Goal: Task Accomplishment & Management: Use online tool/utility

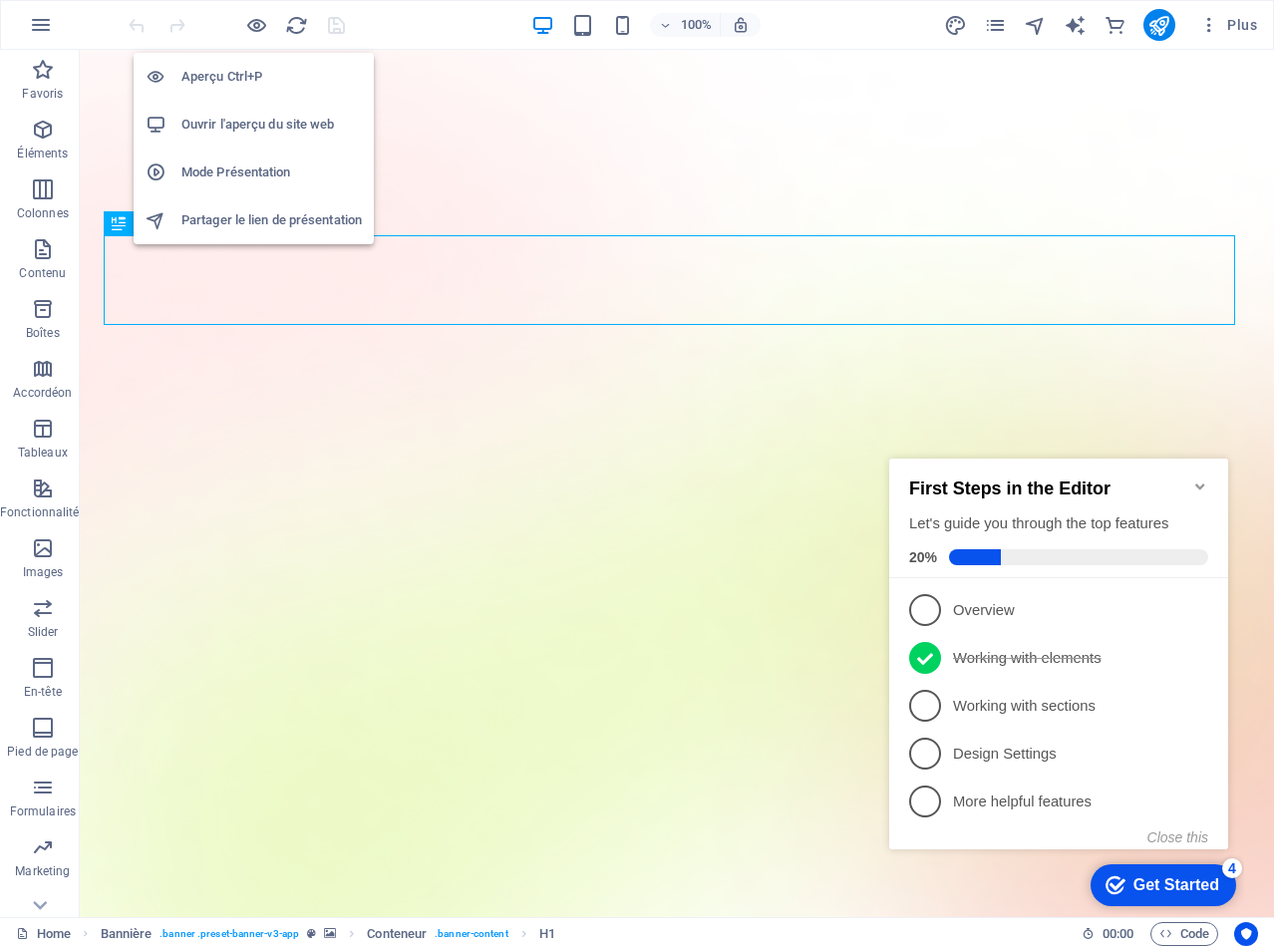
click at [240, 114] on h6 "Ouvrir l'aperçu du site web" at bounding box center [271, 125] width 180 height 24
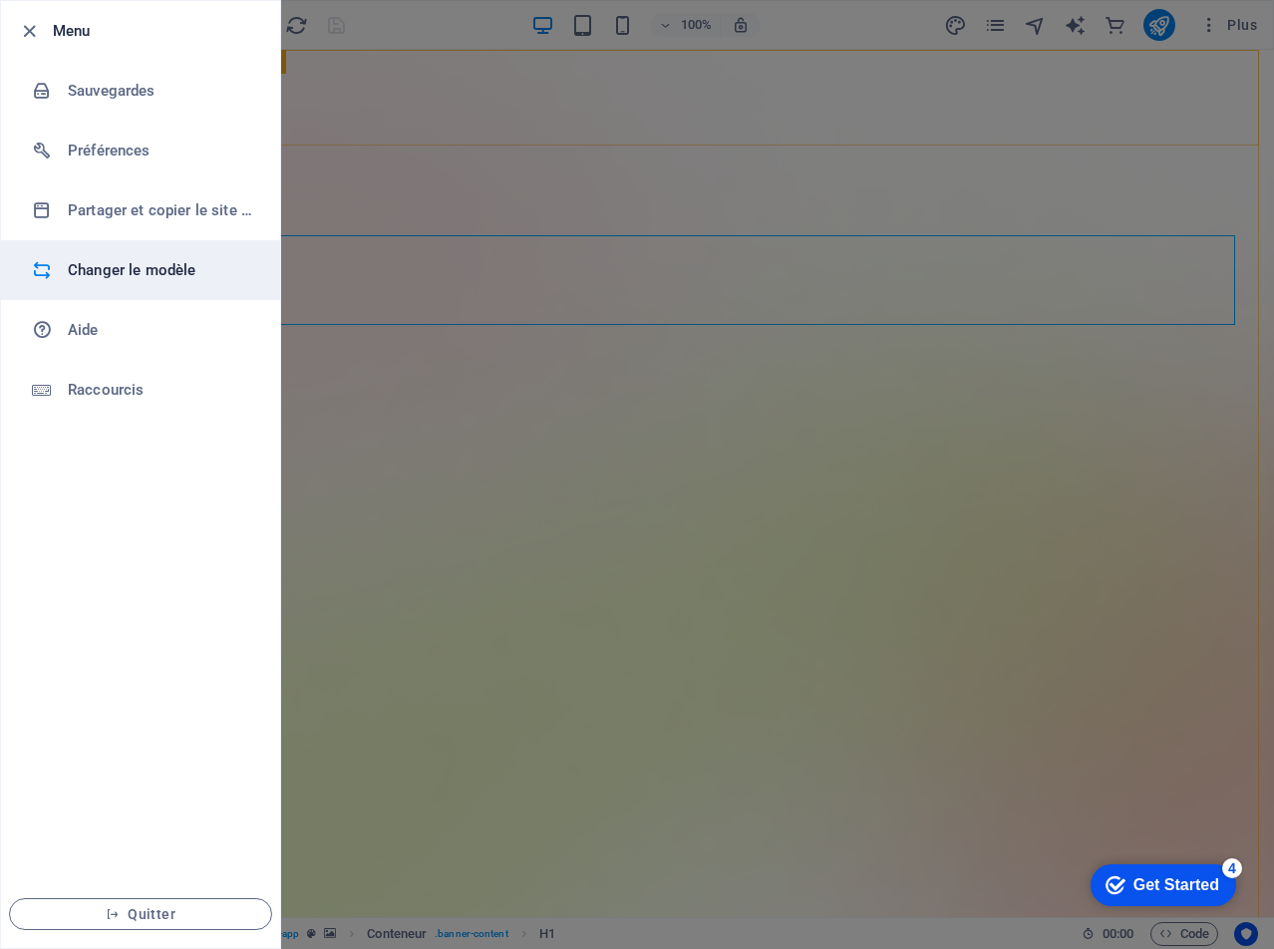
click at [152, 271] on h6 "Changer le modèle" at bounding box center [160, 270] width 184 height 24
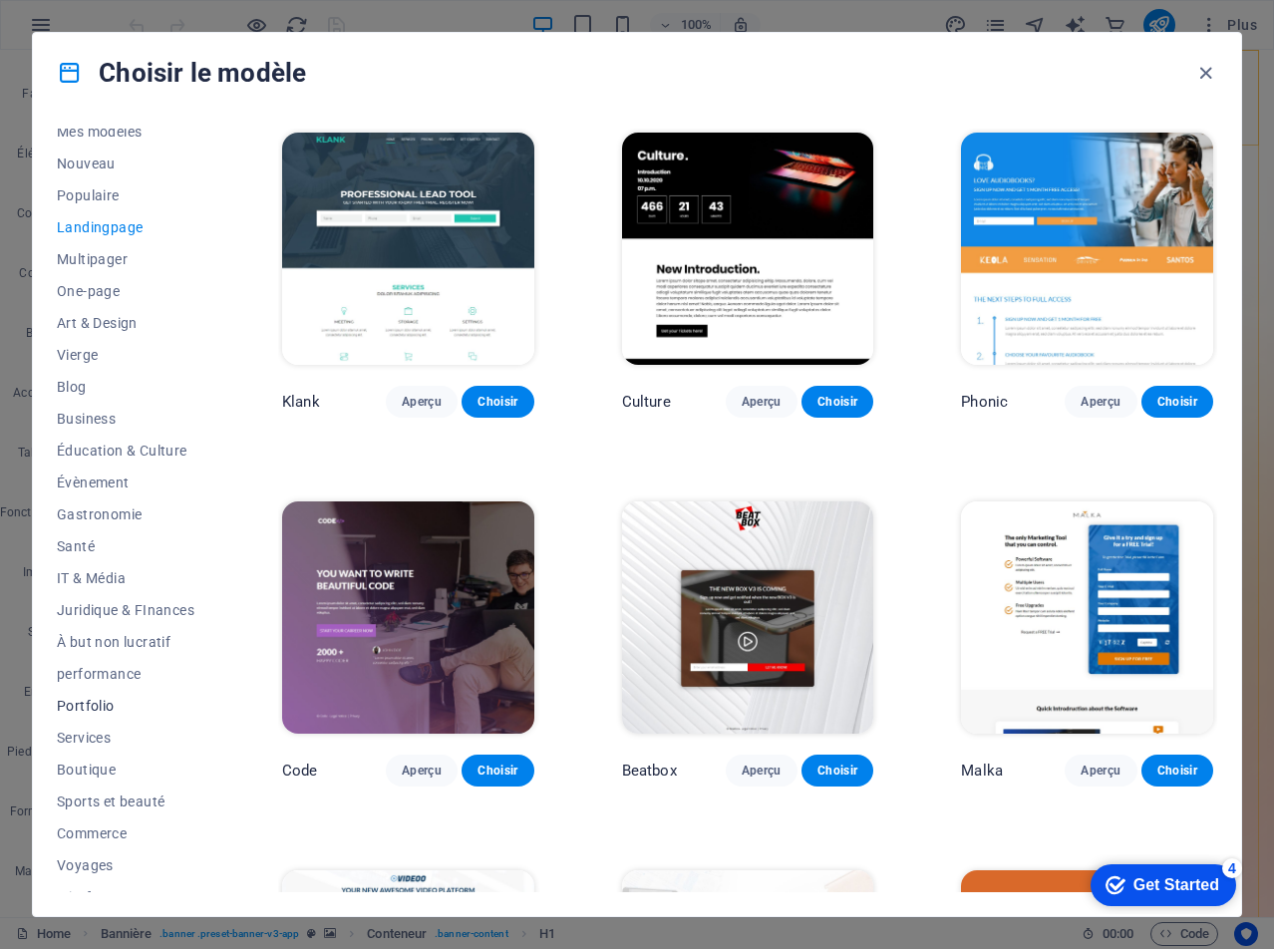
scroll to position [66, 0]
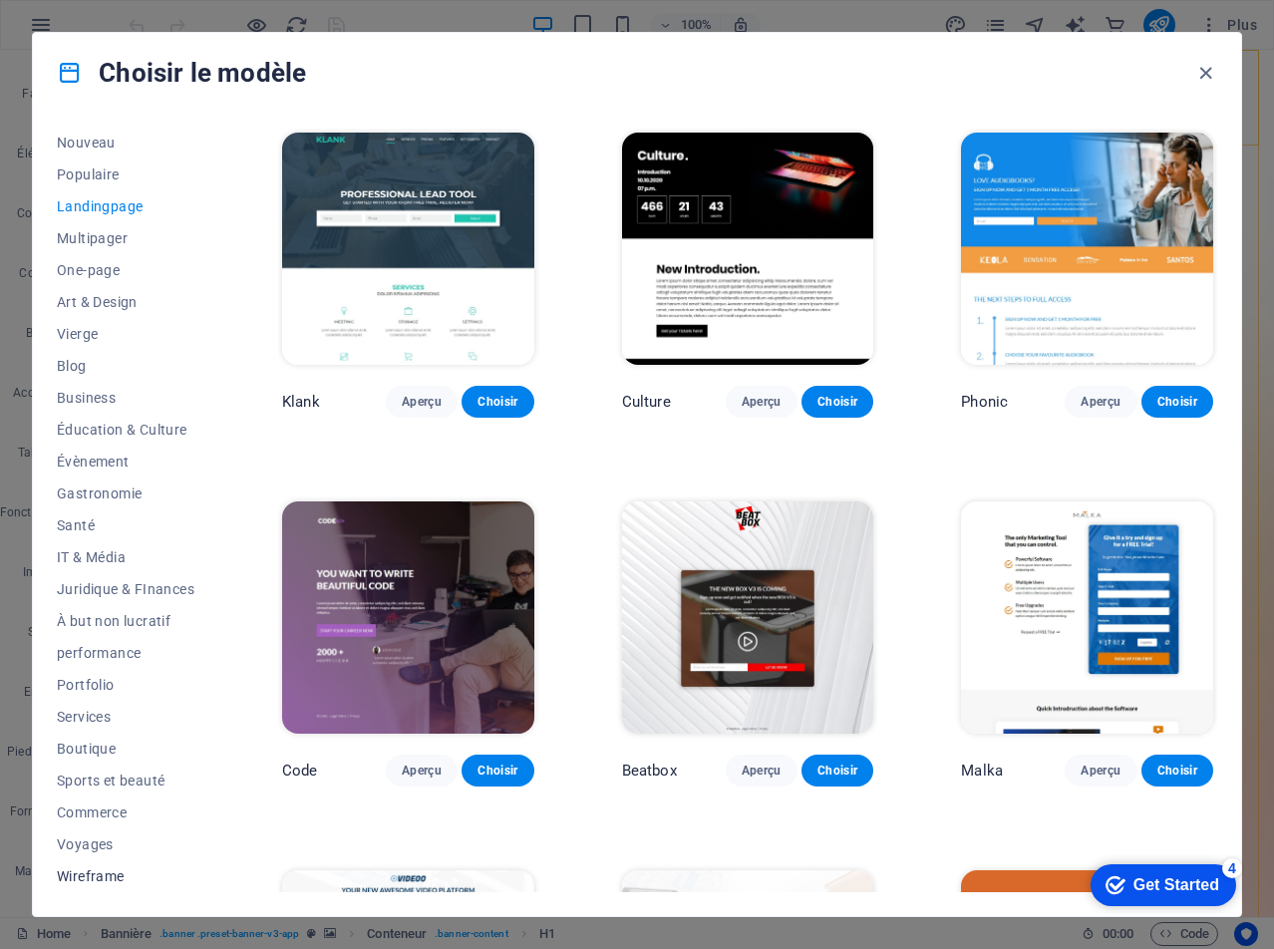
click at [95, 874] on span "Wireframe" at bounding box center [126, 876] width 138 height 16
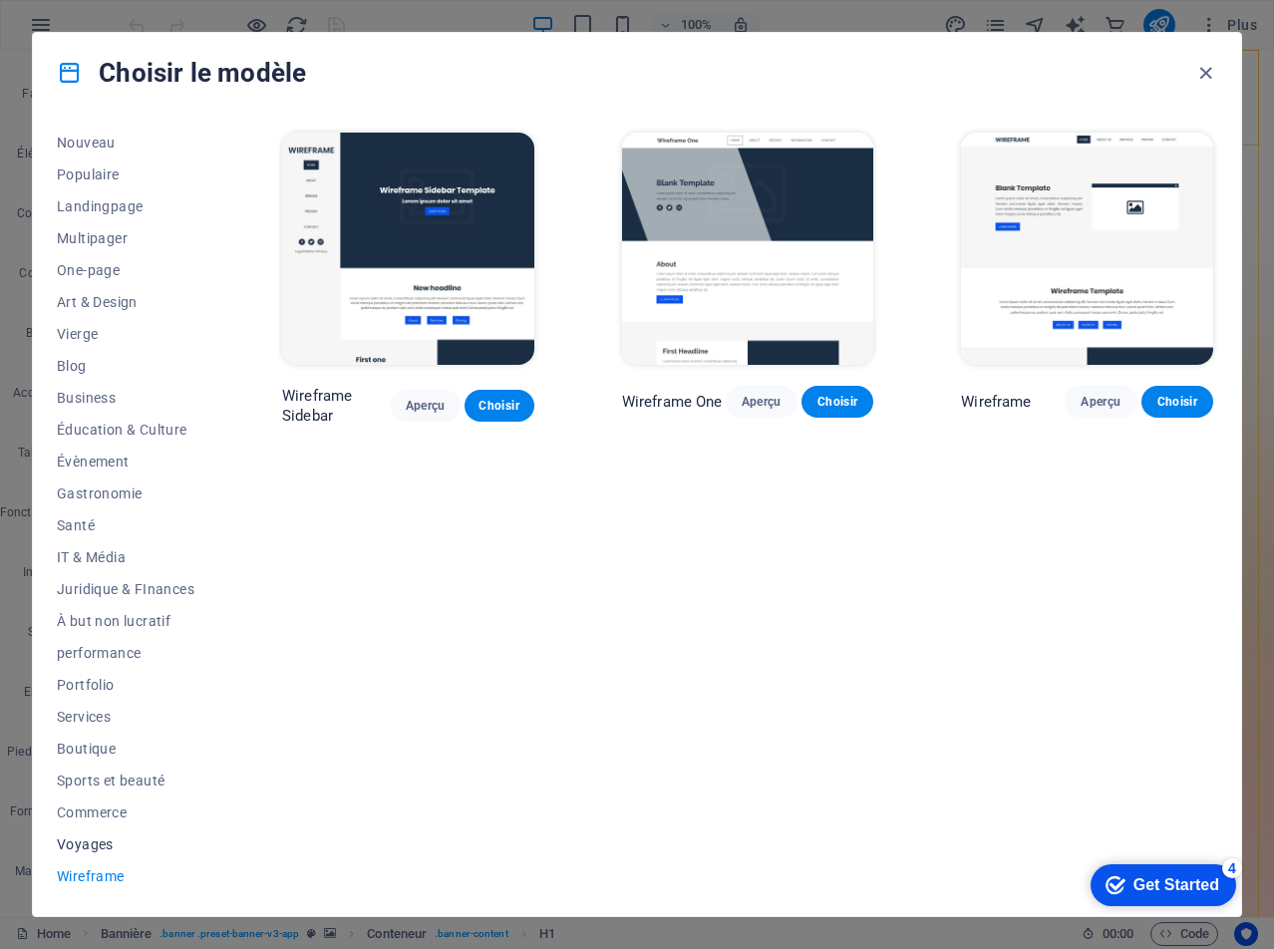
click at [87, 849] on span "Voyages" at bounding box center [126, 844] width 138 height 16
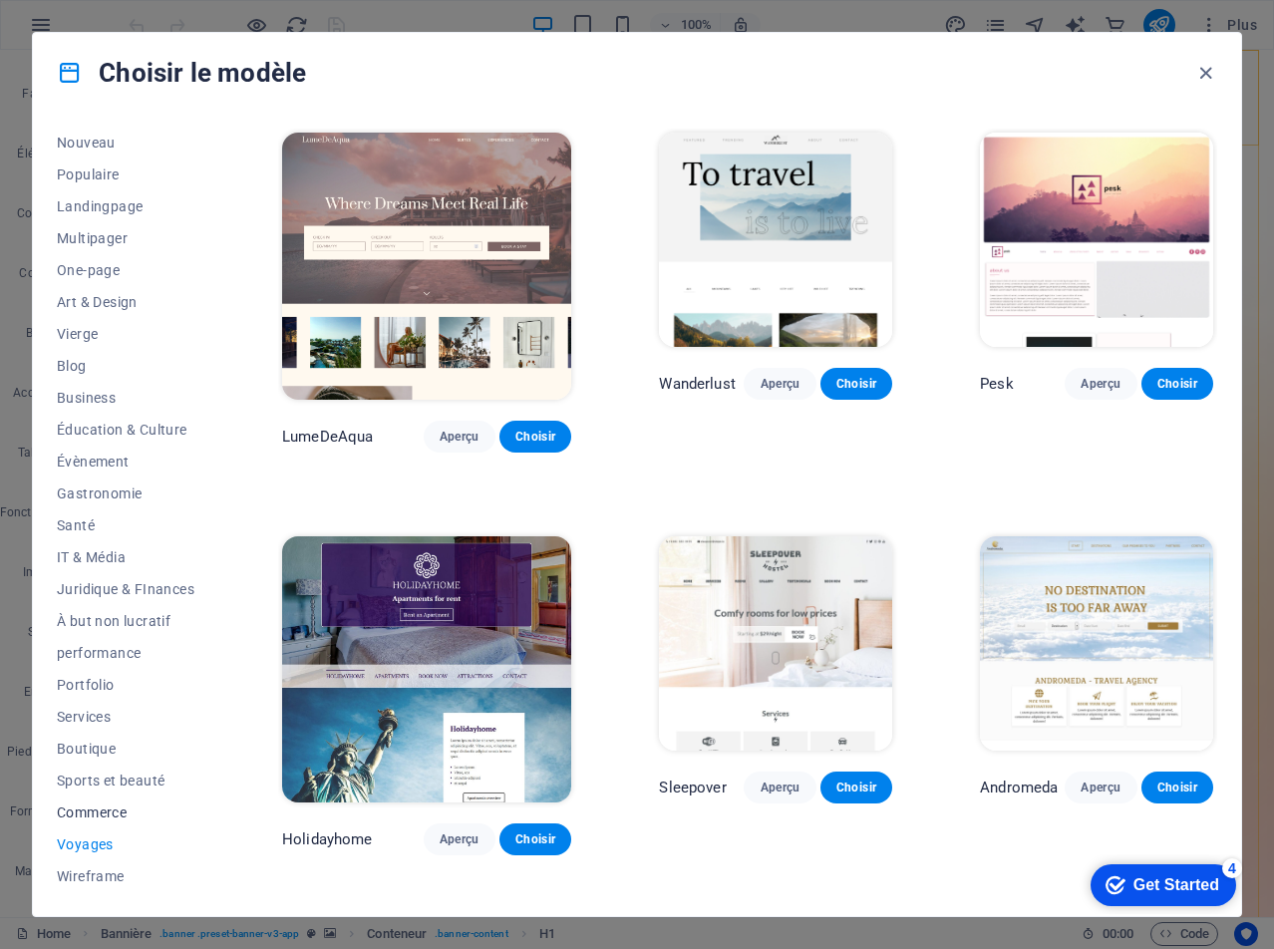
click at [94, 815] on span "Commerce" at bounding box center [126, 813] width 138 height 16
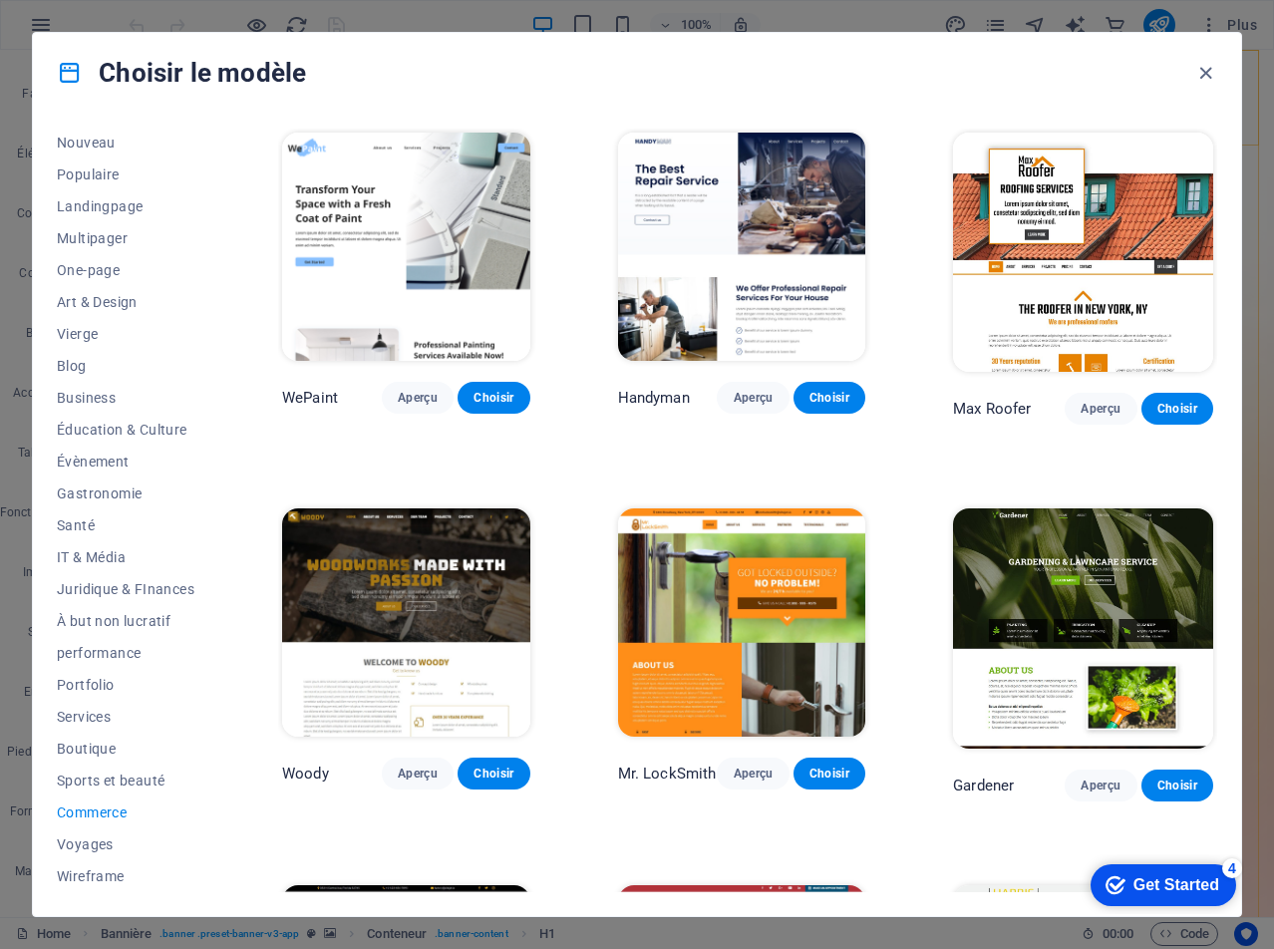
scroll to position [255, 0]
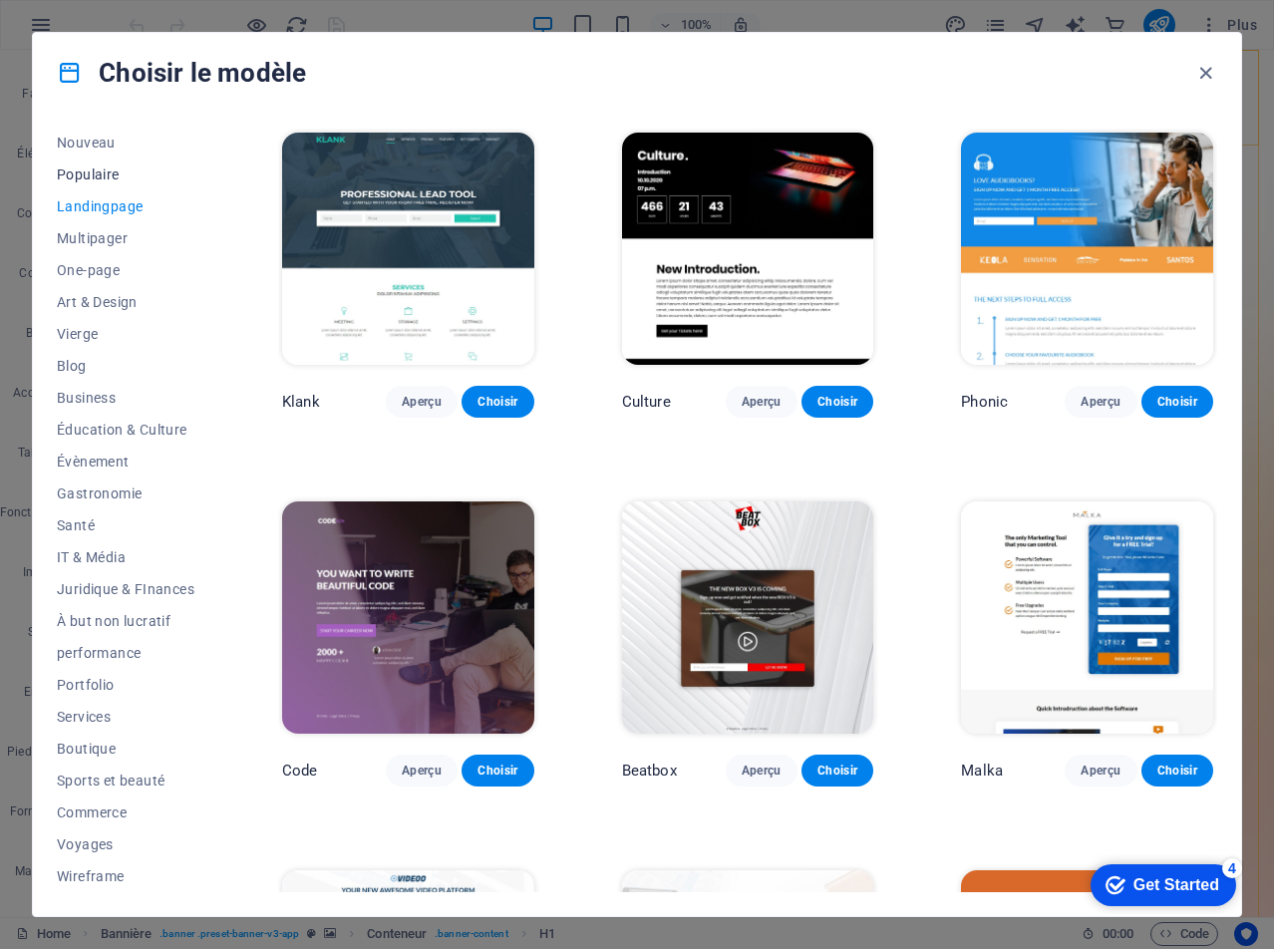
click at [79, 171] on span "Populaire" at bounding box center [126, 174] width 138 height 16
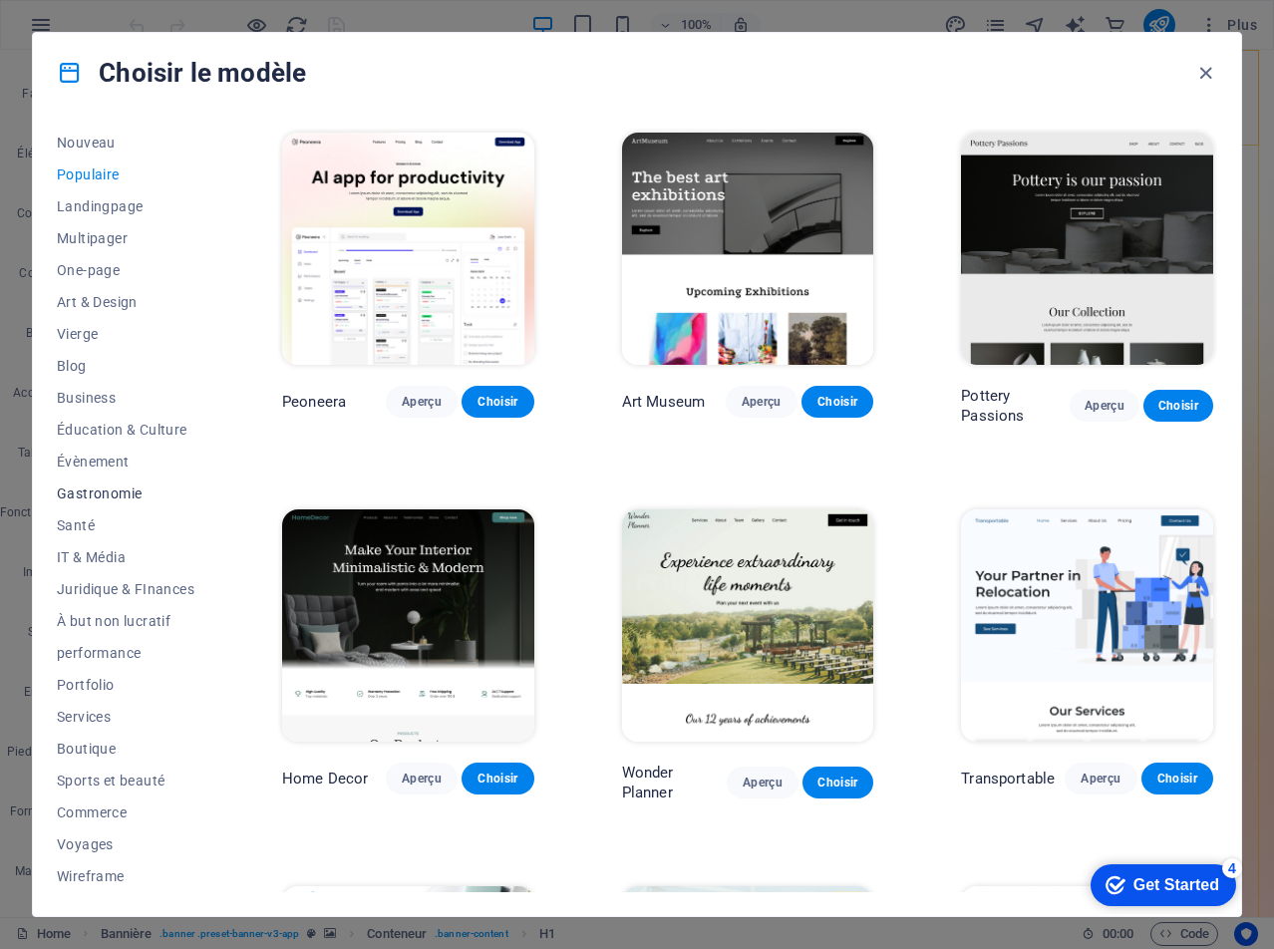
click at [90, 488] on span "Gastronomie" at bounding box center [126, 494] width 138 height 16
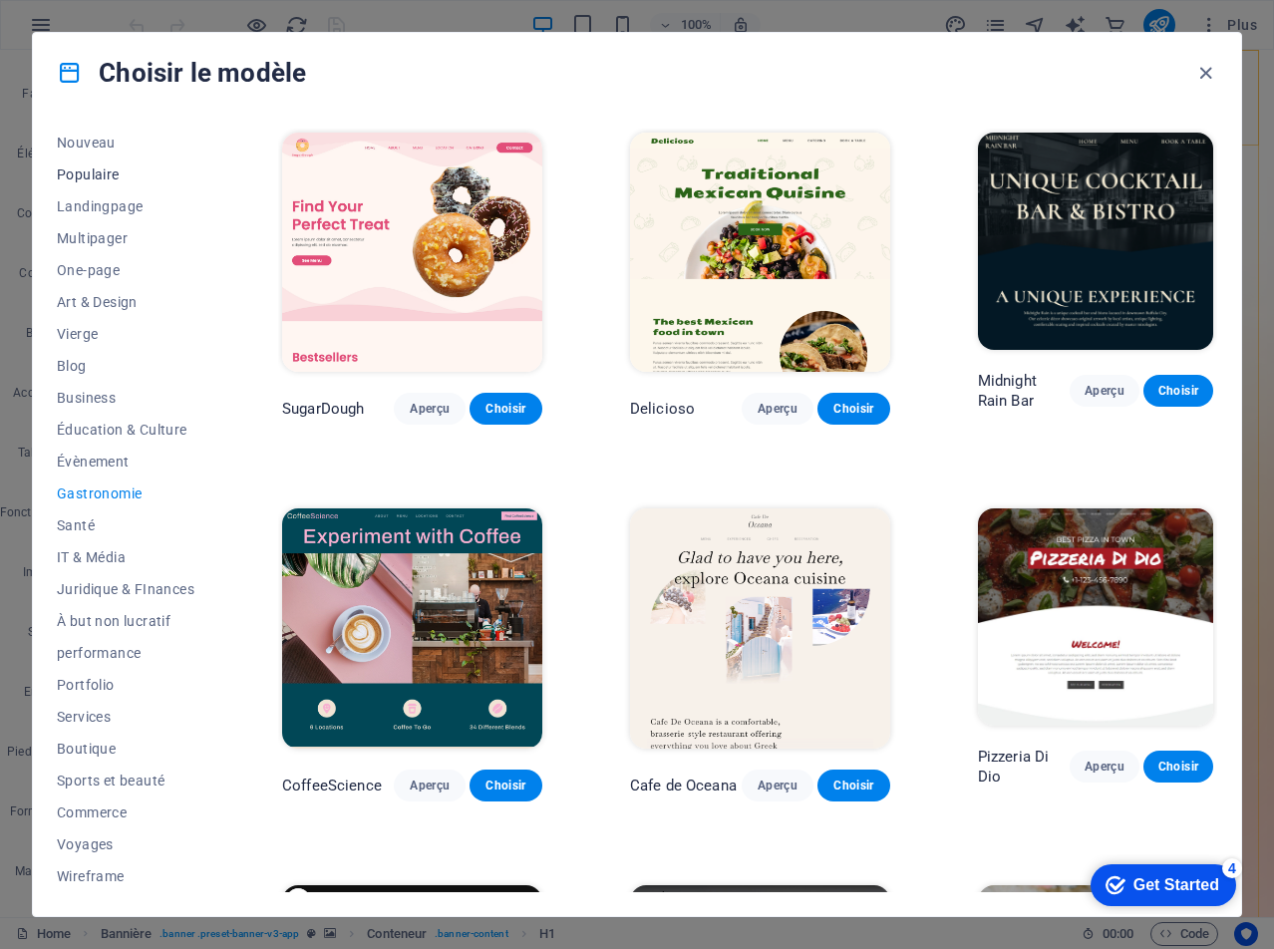
click at [107, 170] on span "Populaire" at bounding box center [126, 174] width 138 height 16
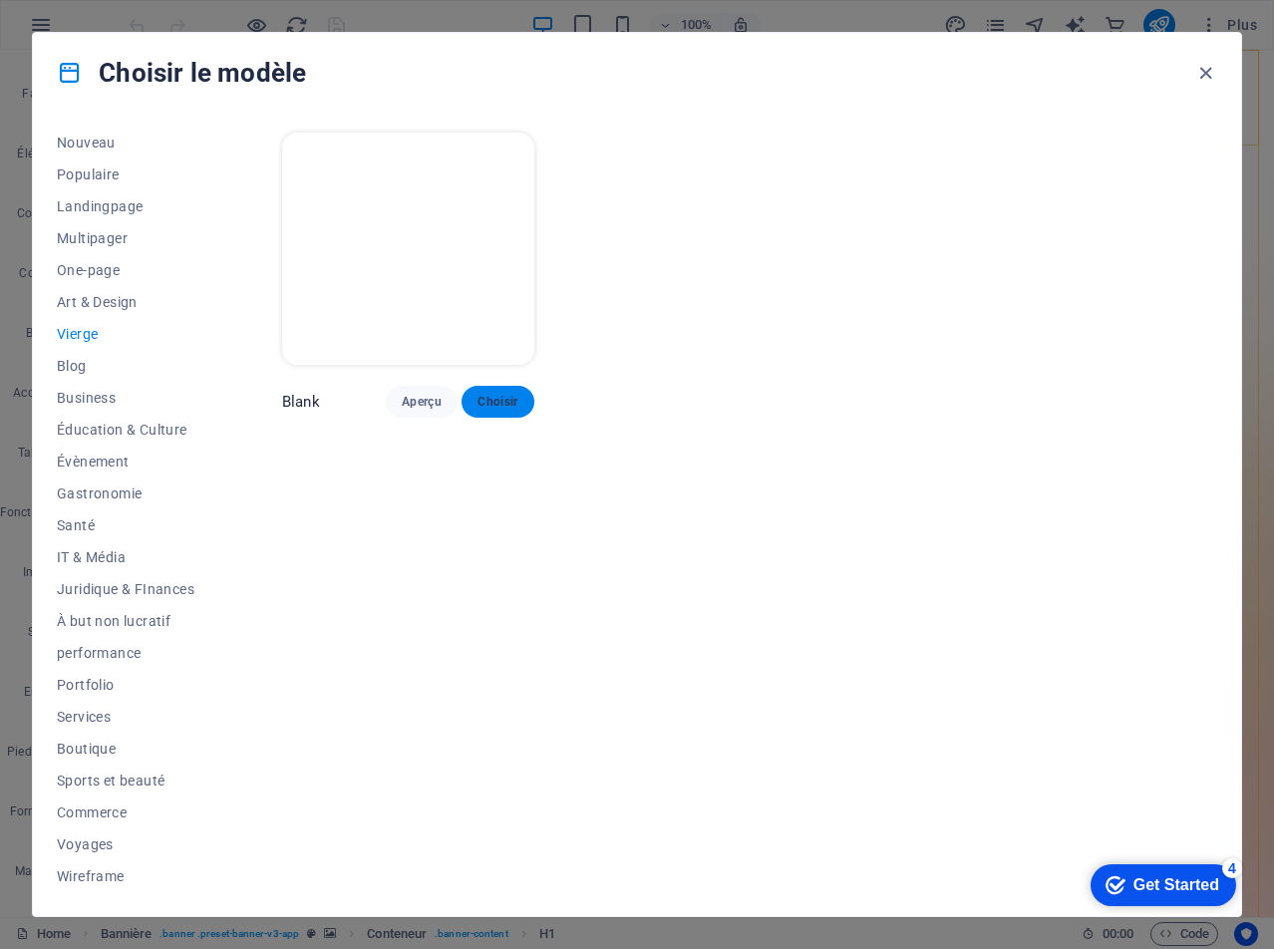
click at [488, 394] on span "Choisir" at bounding box center [498, 402] width 40 height 16
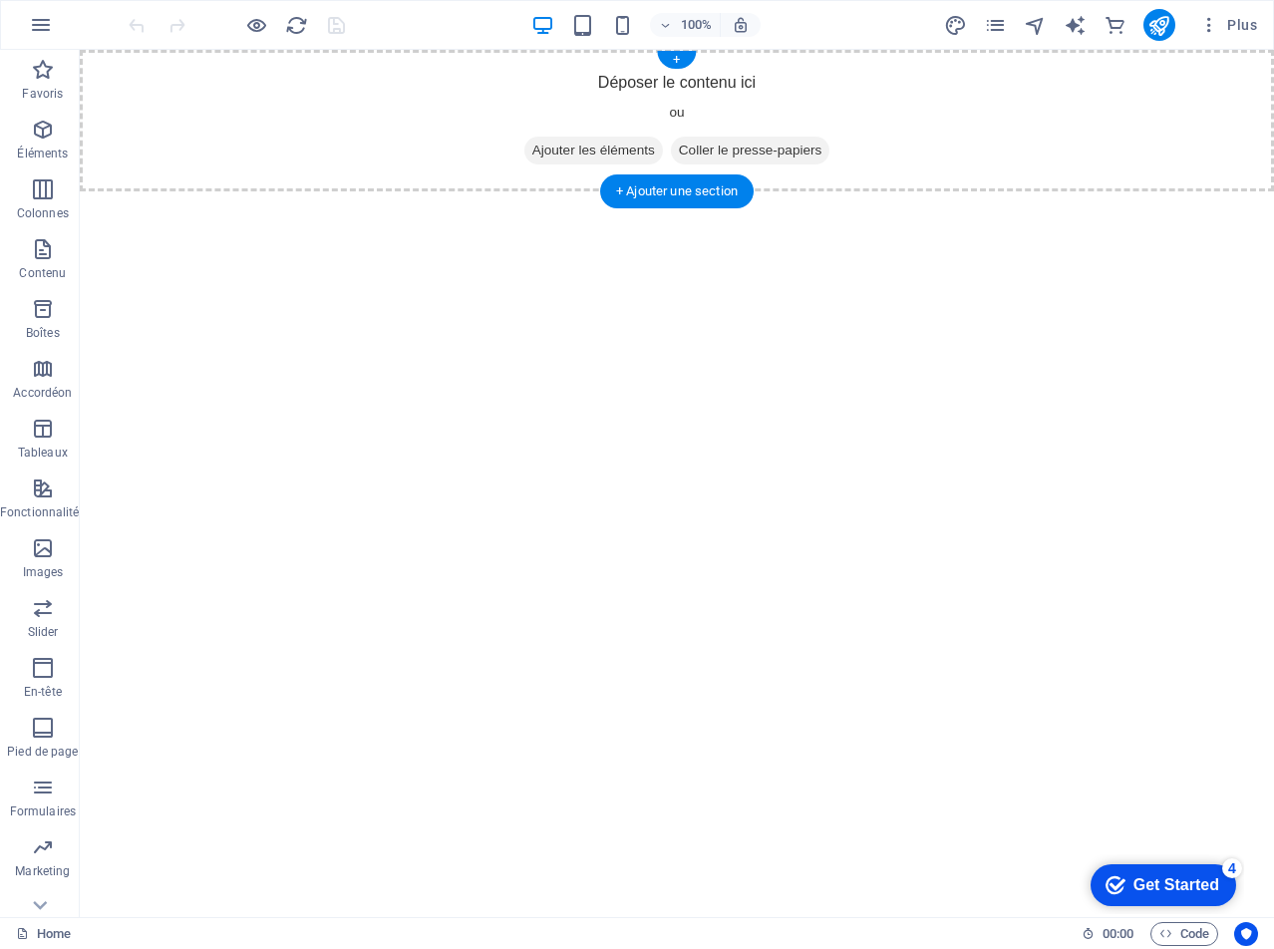
click at [336, 158] on div "Déposer le contenu ici ou Ajouter les éléments Coller le presse-papiers" at bounding box center [677, 121] width 1194 height 142
click at [923, 123] on div "Déposer le contenu ici ou Ajouter les éléments Coller le presse-papiers" at bounding box center [677, 121] width 1194 height 142
click at [402, 74] on div "Déposer le contenu ici ou Ajouter les éléments Coller le presse-papiers" at bounding box center [677, 121] width 1194 height 142
click at [617, 102] on div "Déposer le contenu ici ou Ajouter les éléments Coller le presse-papiers" at bounding box center [677, 121] width 1194 height 142
click at [560, 148] on span "Ajouter les éléments" at bounding box center [593, 151] width 139 height 28
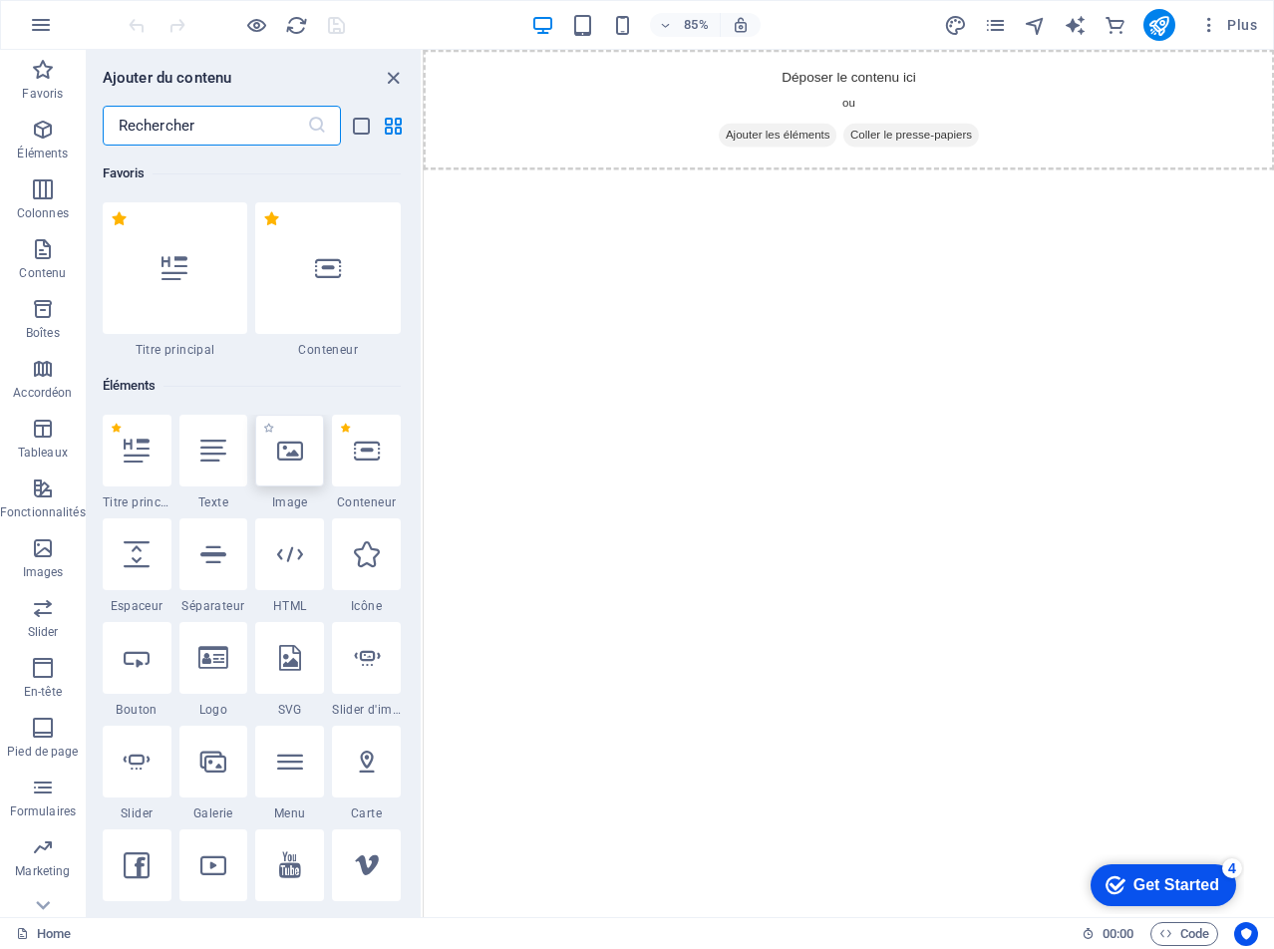
click at [292, 459] on icon at bounding box center [290, 451] width 26 height 26
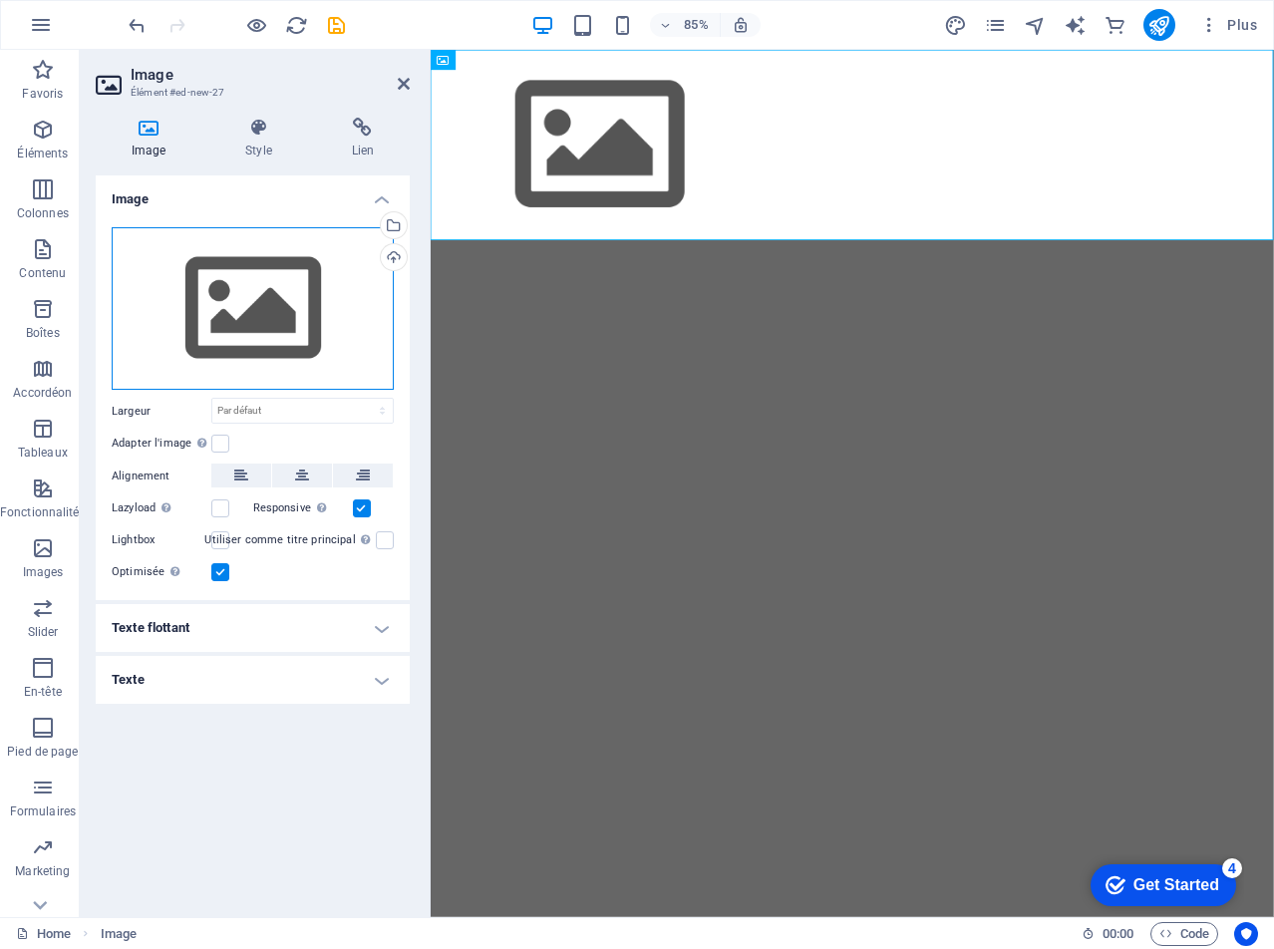
click at [322, 327] on div "Glissez les fichiers ici, cliquez pour choisir les fichiers ou sélectionnez les…" at bounding box center [253, 308] width 282 height 163
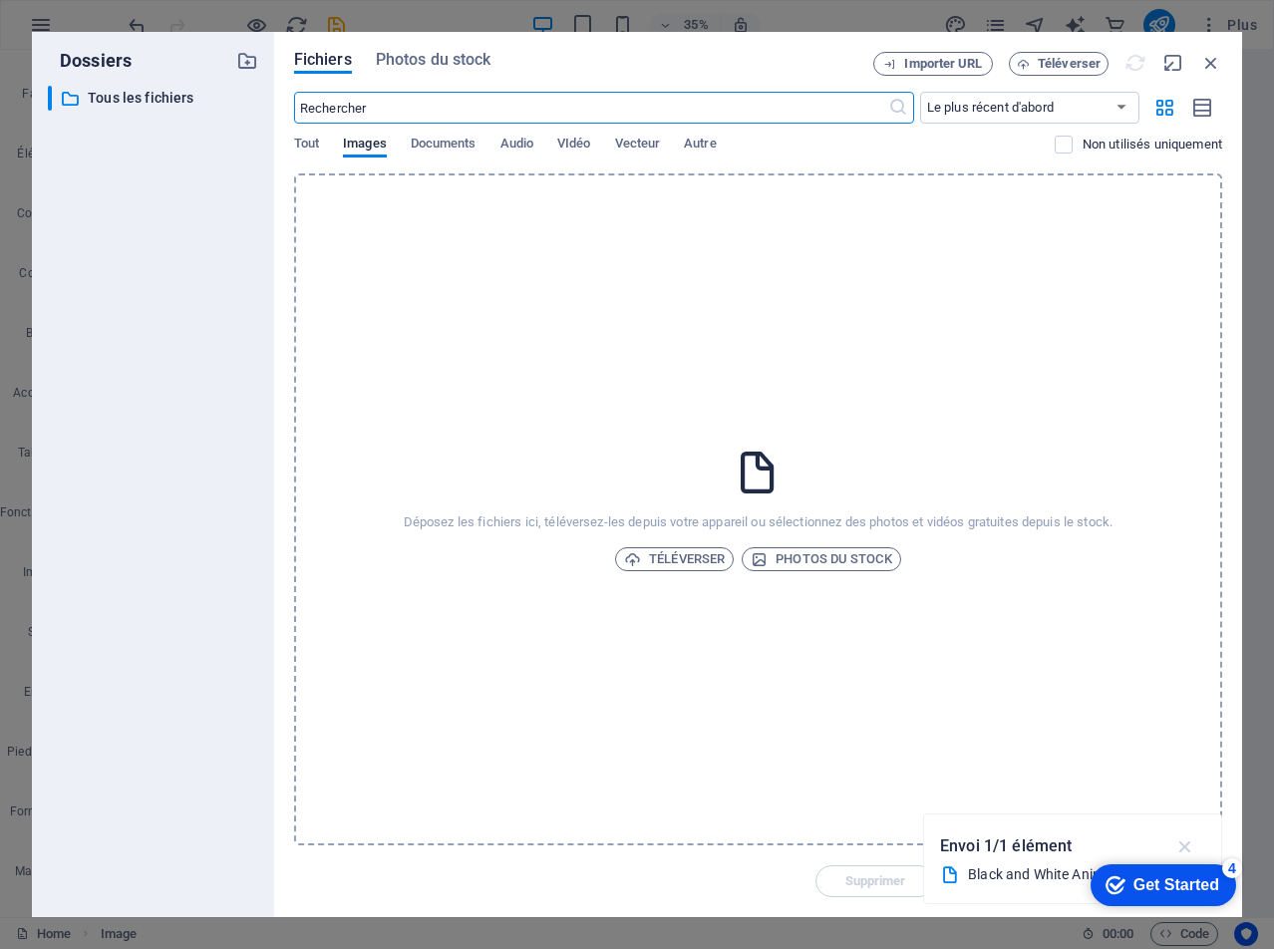
click at [1193, 843] on icon "button" at bounding box center [1185, 846] width 23 height 22
click at [704, 559] on span "Téléverser" at bounding box center [674, 559] width 101 height 24
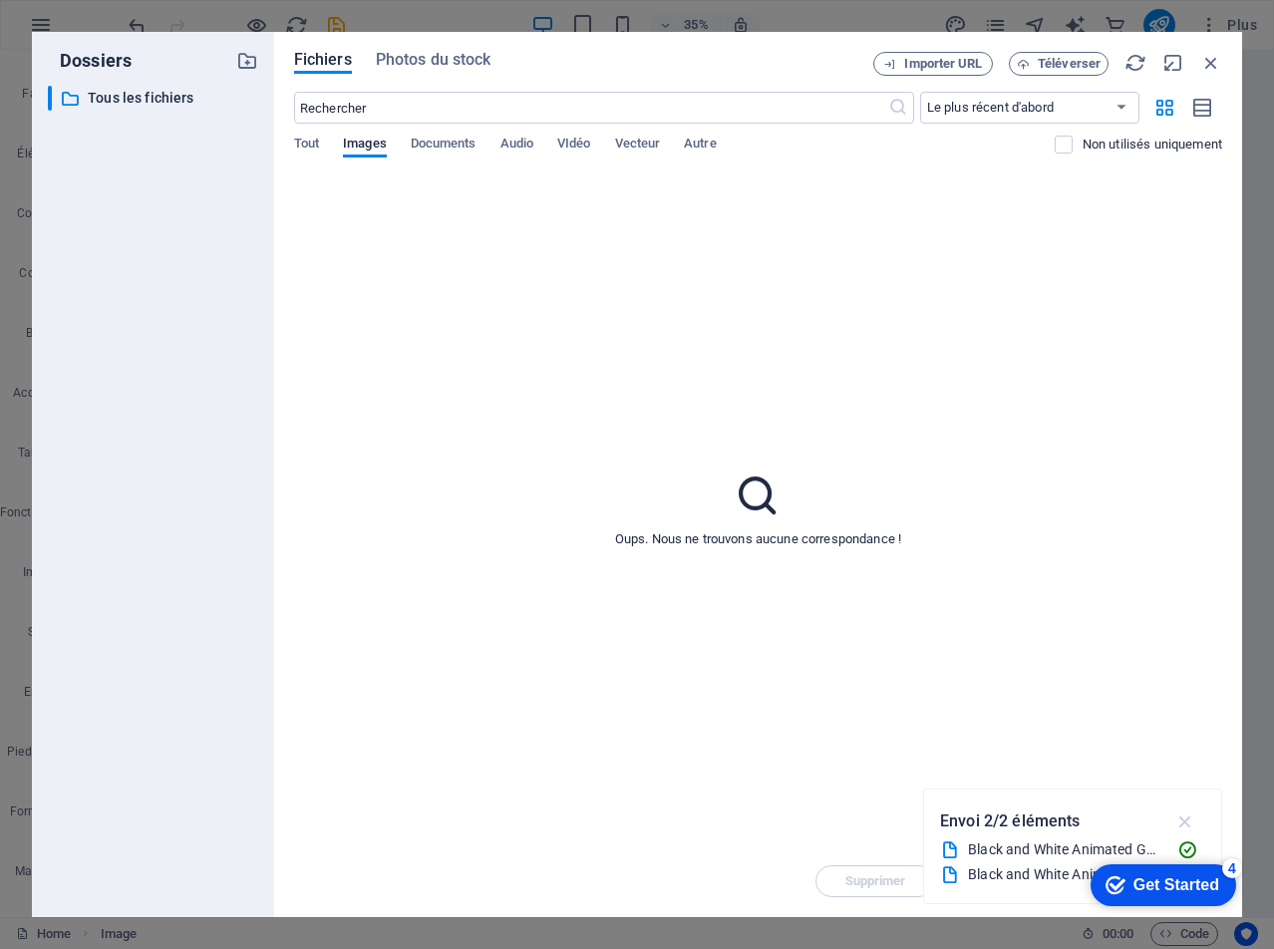
click at [1190, 820] on icon "button" at bounding box center [1185, 822] width 23 height 22
click at [580, 151] on span "VIdéo" at bounding box center [573, 146] width 33 height 28
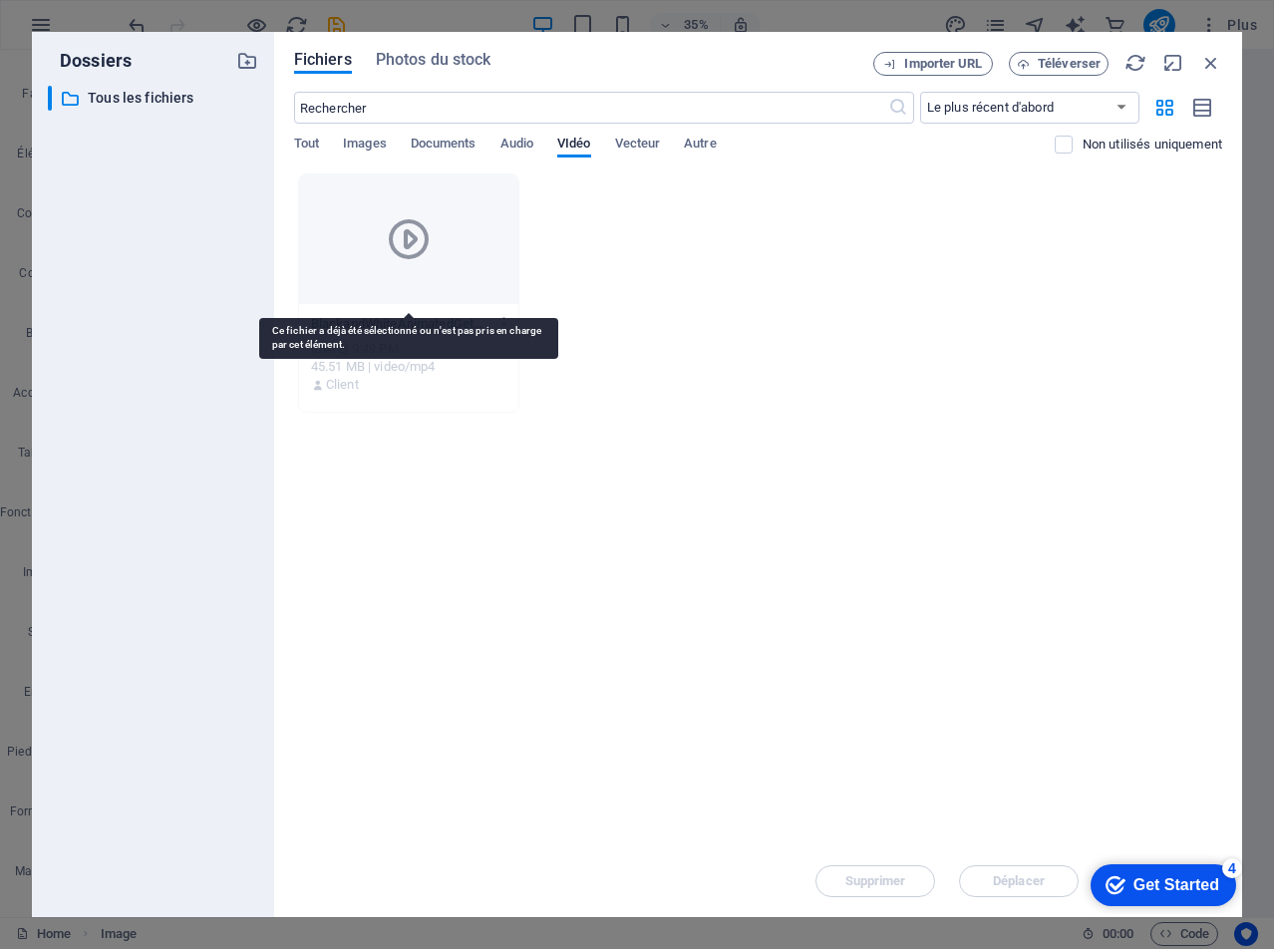
click at [413, 250] on icon at bounding box center [409, 239] width 48 height 48
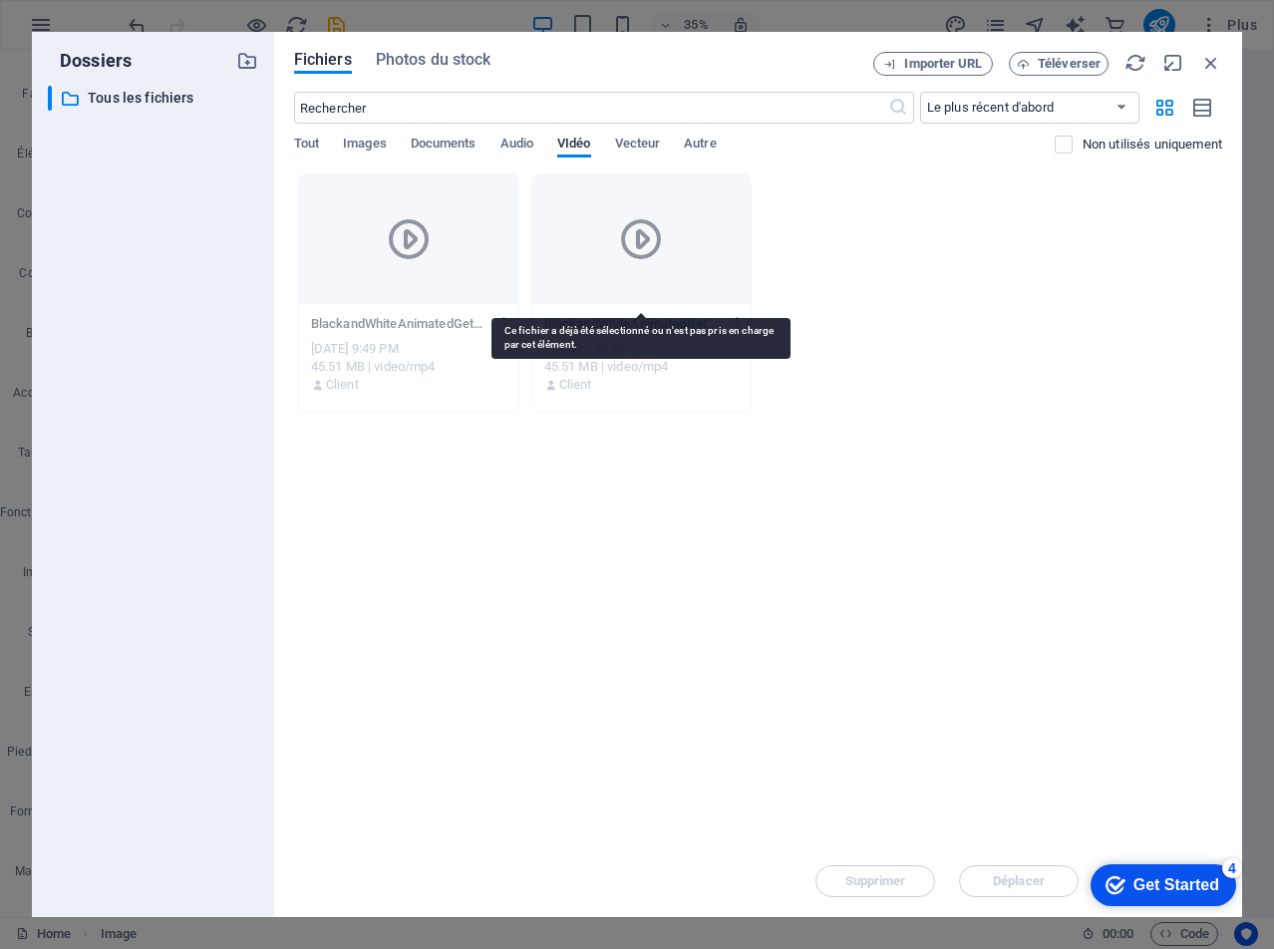
click at [724, 195] on div at bounding box center [641, 239] width 219 height 130
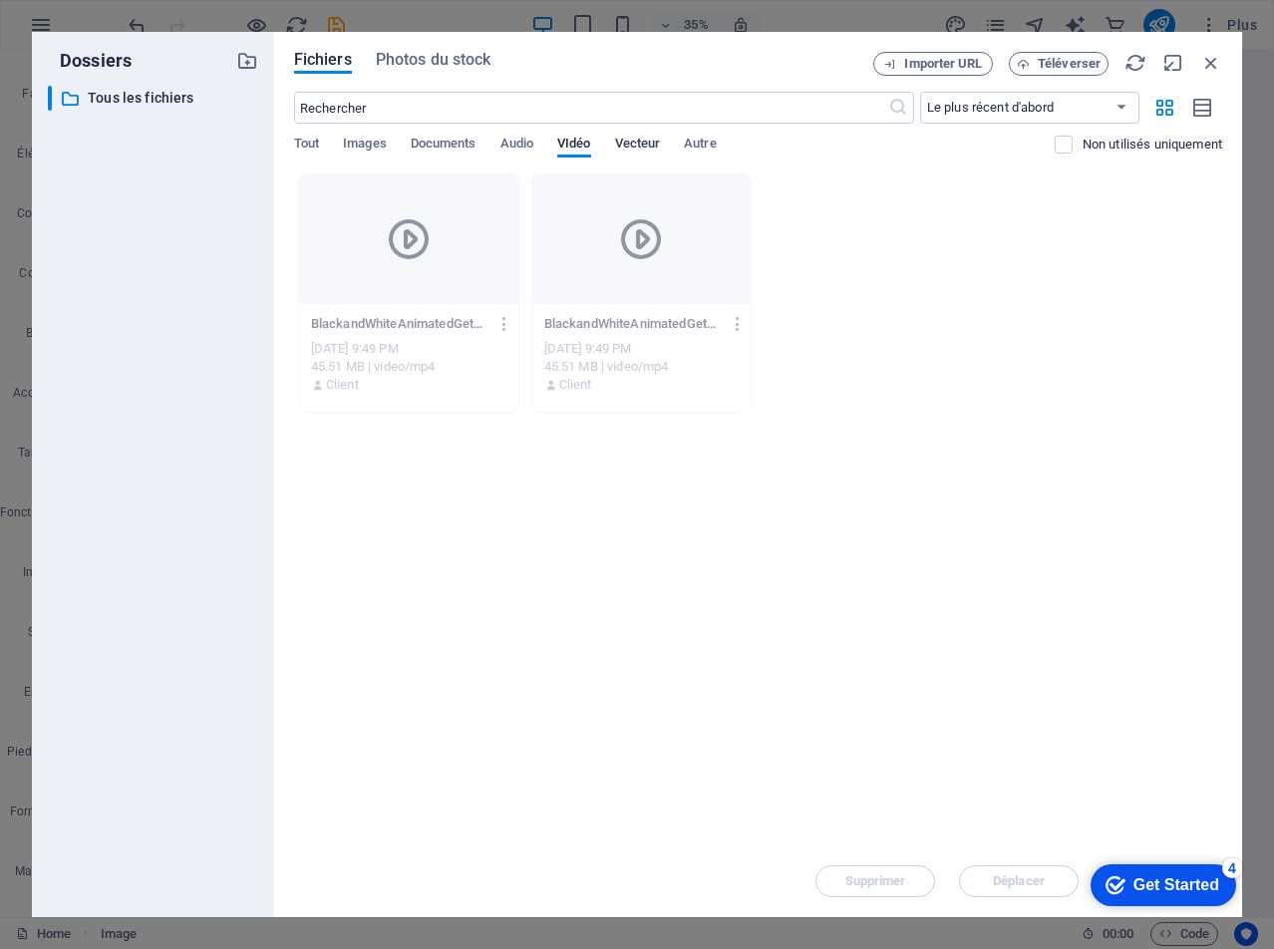
click at [651, 140] on span "Vecteur" at bounding box center [638, 146] width 46 height 28
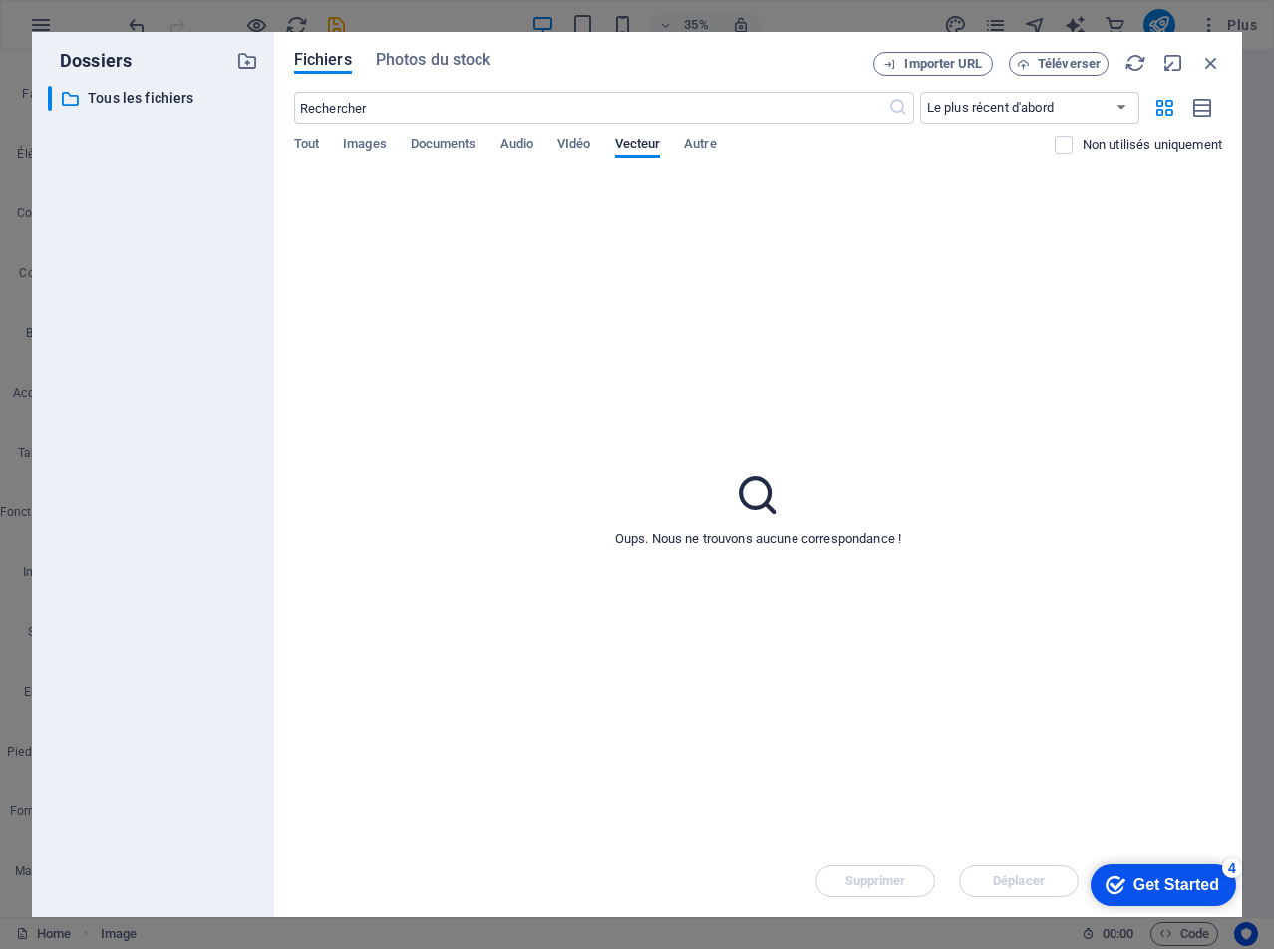
click at [508, 362] on div "Oups. Nous ne trouvons aucune correspondance !" at bounding box center [758, 509] width 928 height 672
click at [1206, 61] on icon "button" at bounding box center [1211, 63] width 22 height 22
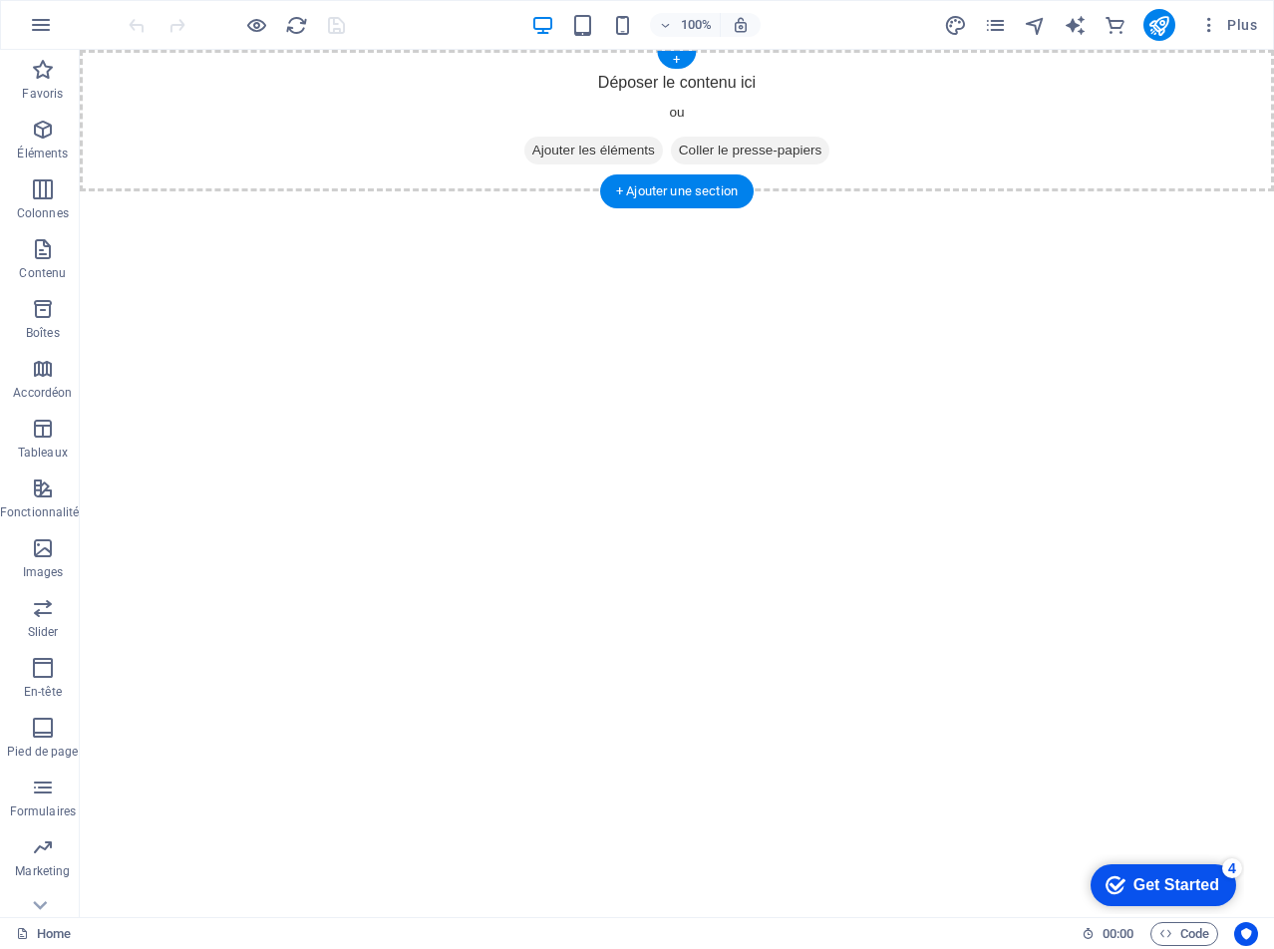
click at [242, 119] on div "Déposer le contenu ici ou Ajouter les éléments Coller le presse-papiers" at bounding box center [677, 121] width 1194 height 142
click at [36, 132] on icon "button" at bounding box center [43, 130] width 24 height 24
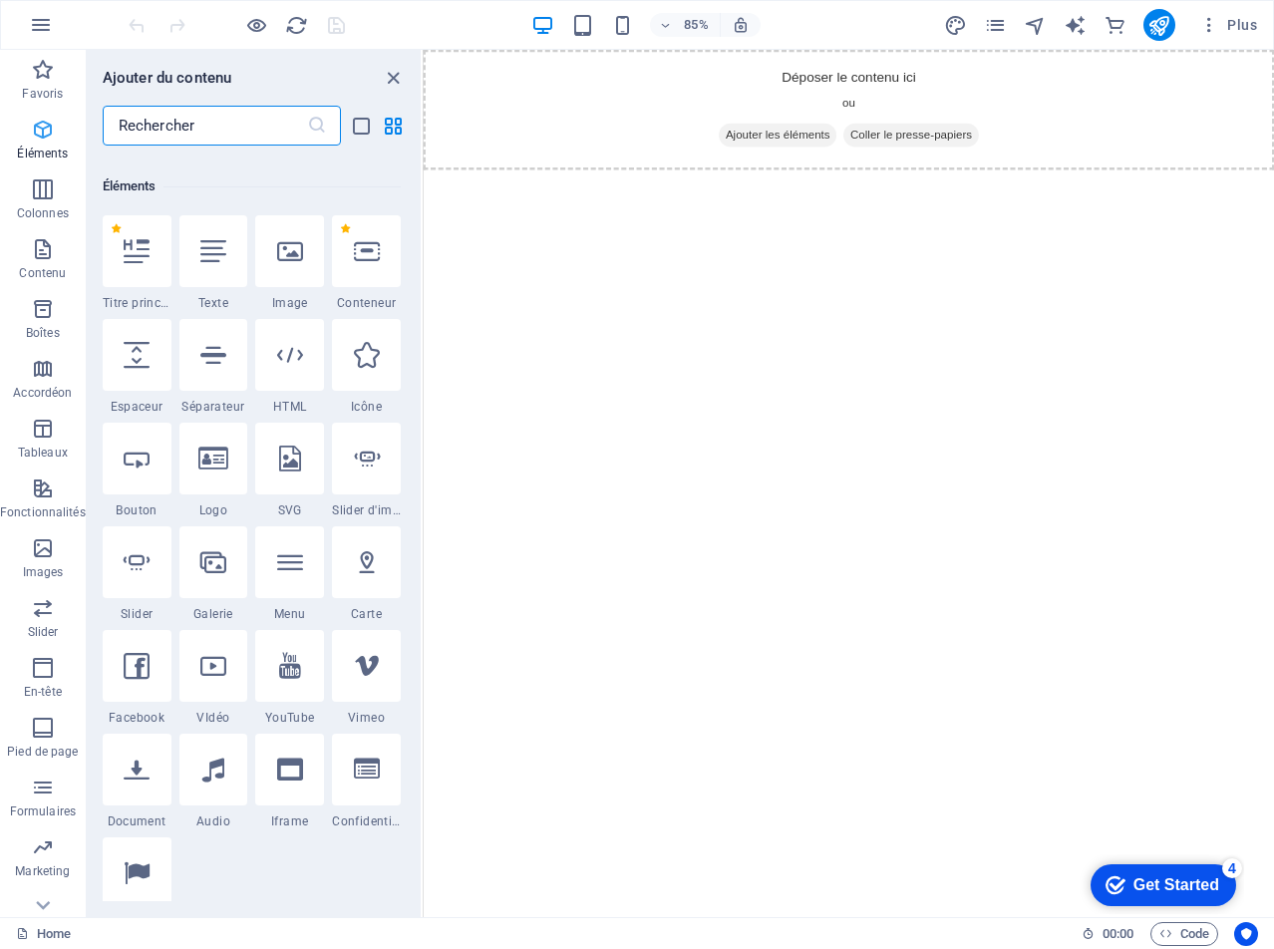
scroll to position [212, 0]
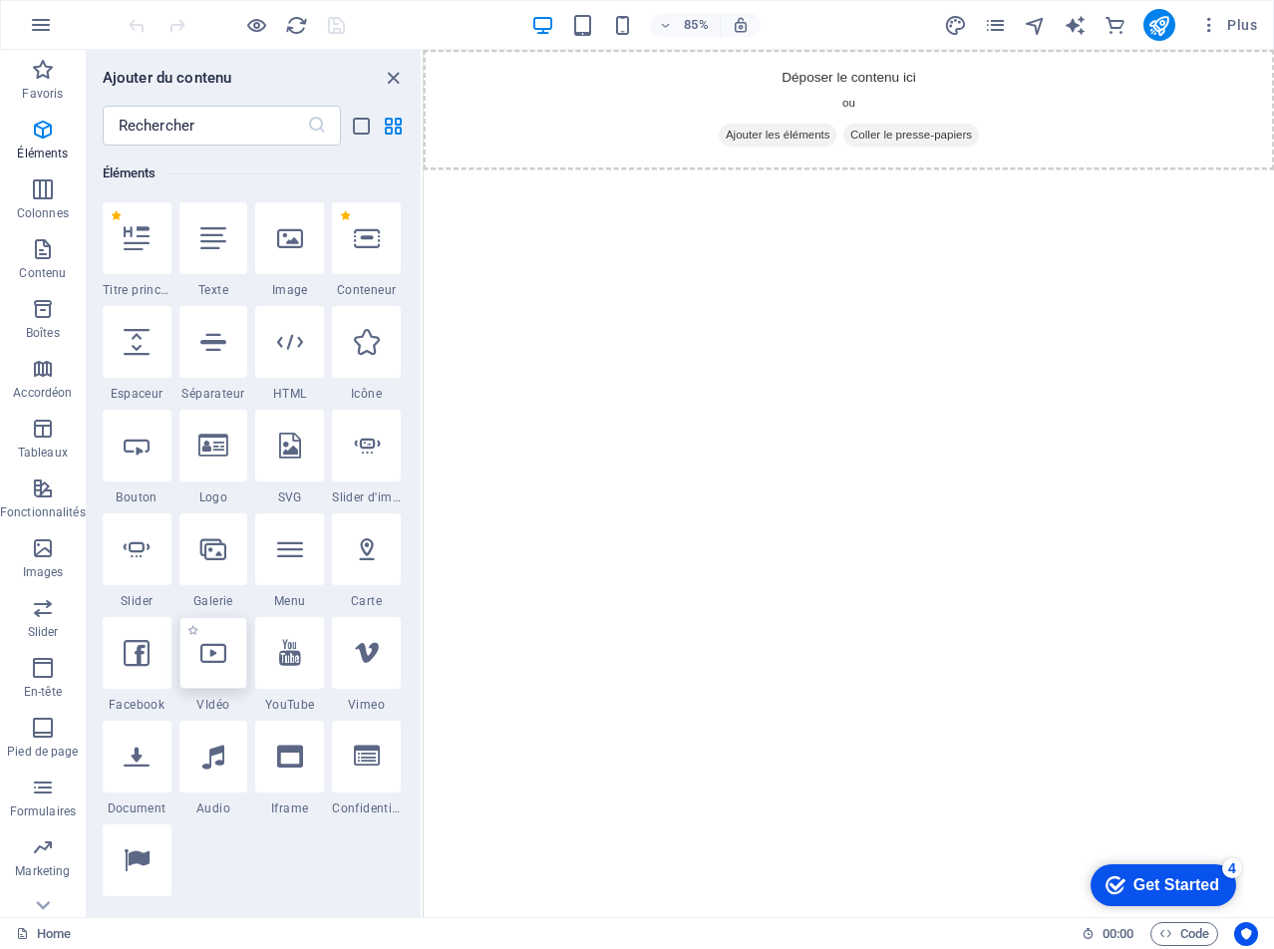
click at [232, 651] on div at bounding box center [213, 653] width 69 height 72
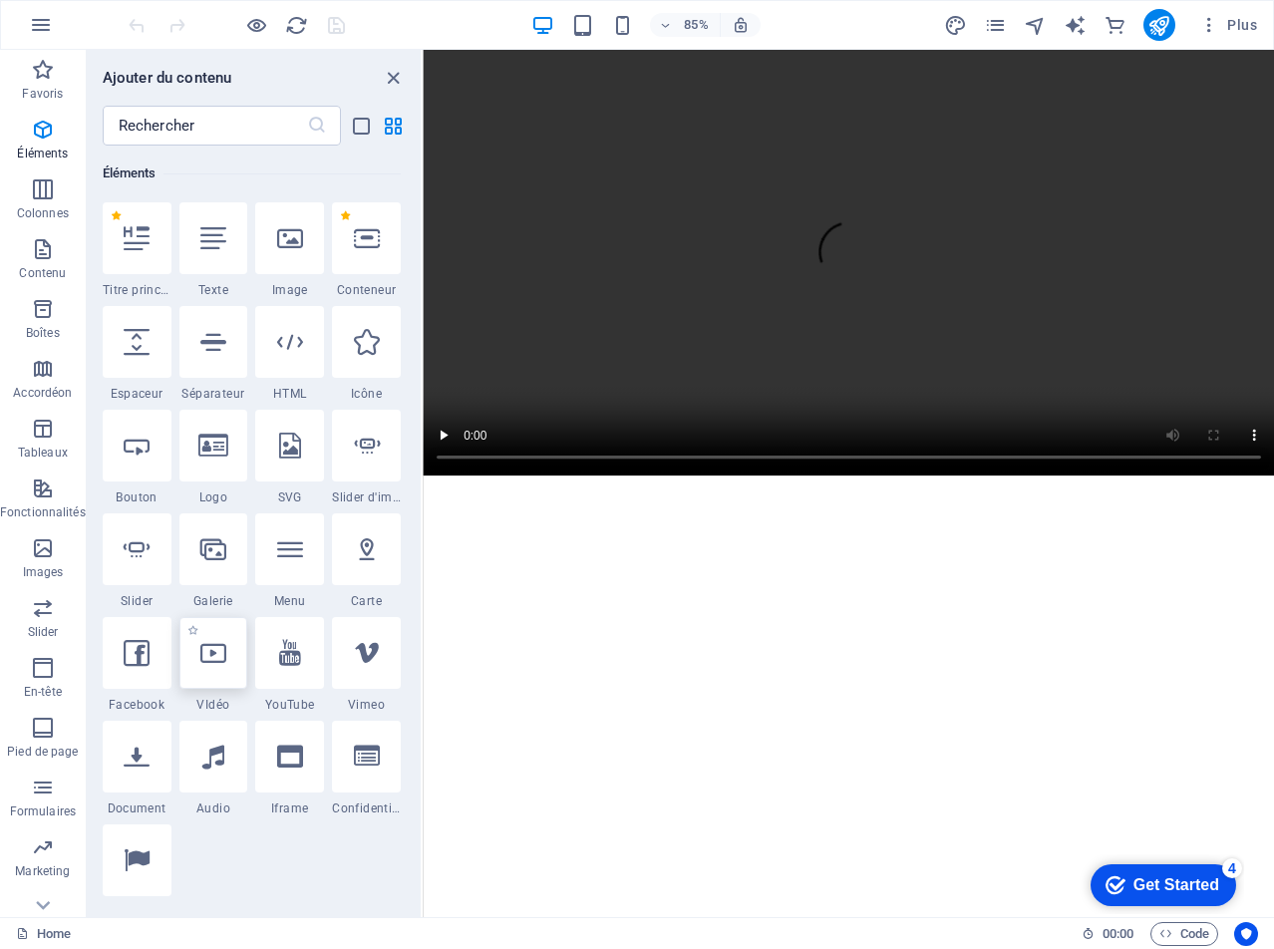
select select "%"
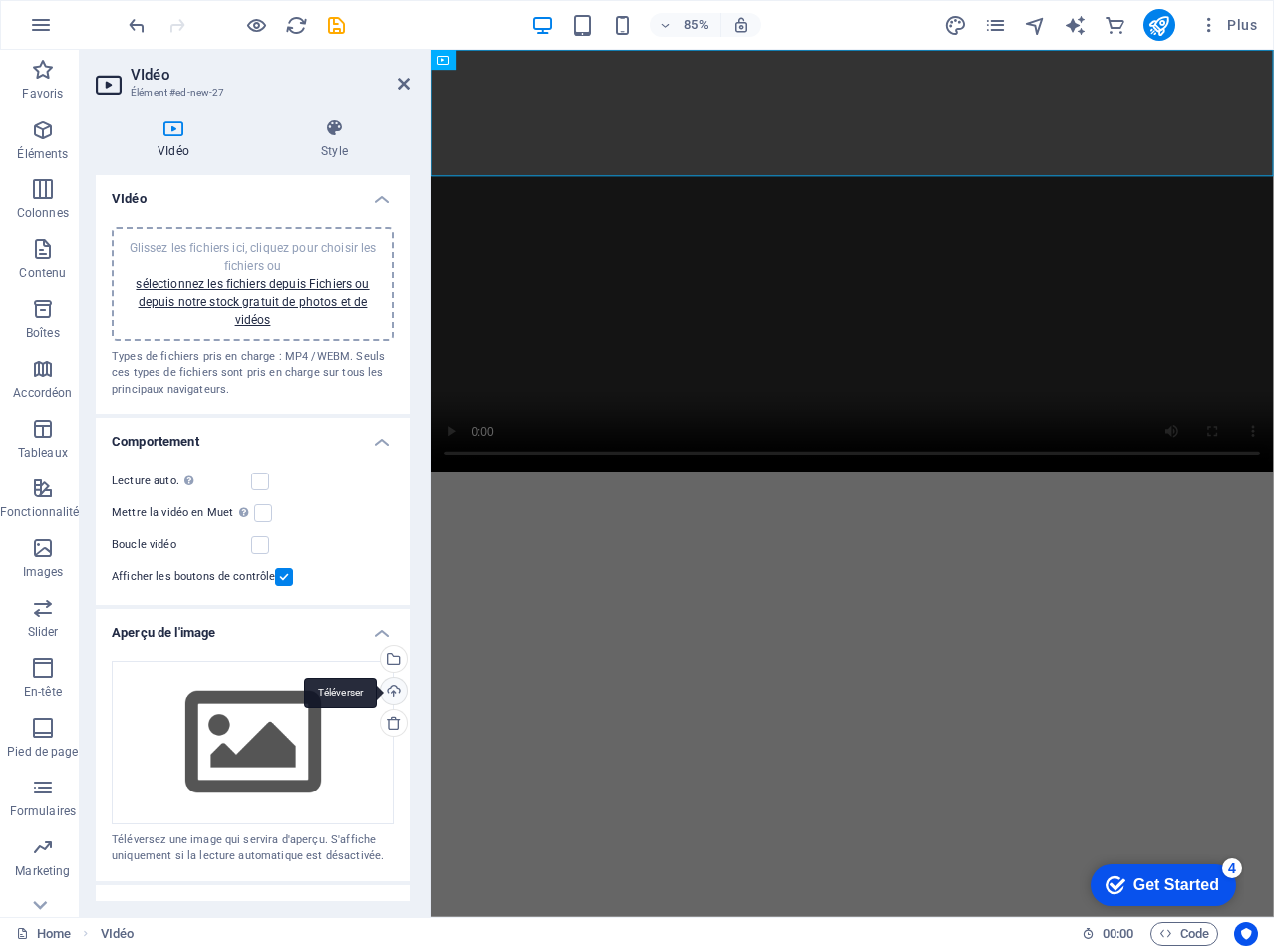
click at [385, 686] on div "Téléverser" at bounding box center [392, 693] width 30 height 30
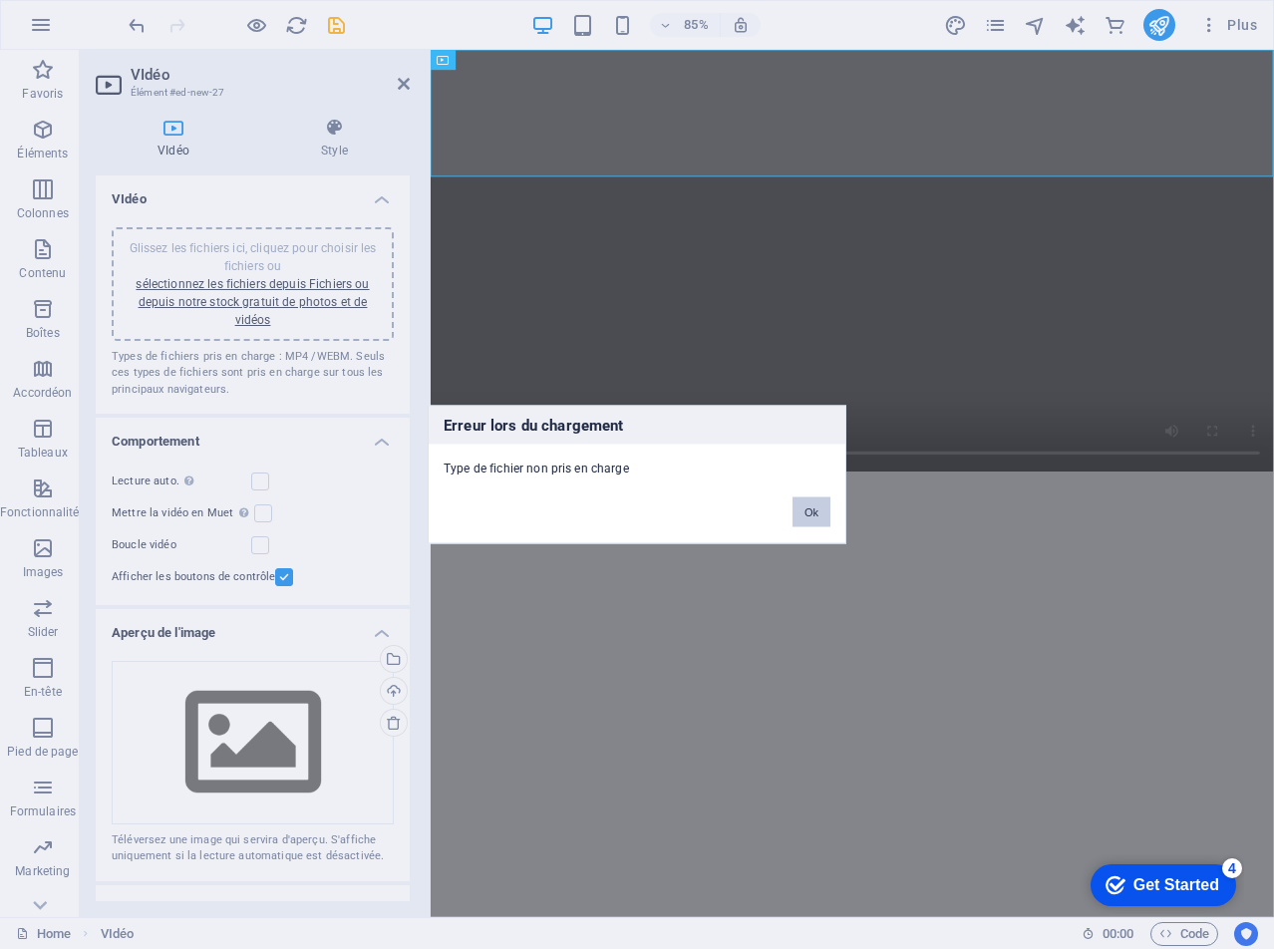
click at [820, 507] on button "Ok" at bounding box center [812, 512] width 38 height 30
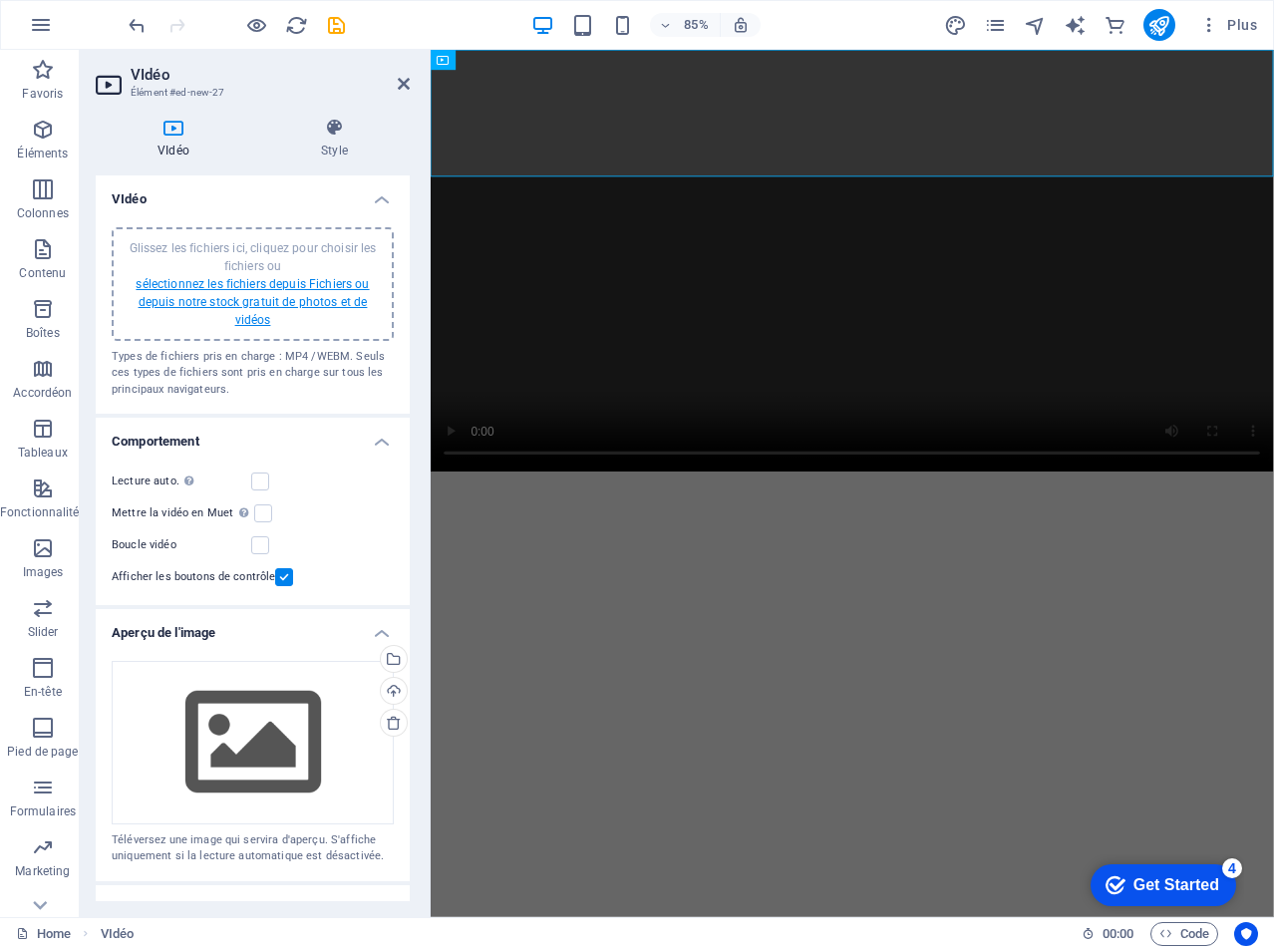
click at [233, 285] on link "sélectionnez les fichiers depuis Fichiers ou depuis notre stock gratuit de phot…" at bounding box center [252, 302] width 233 height 50
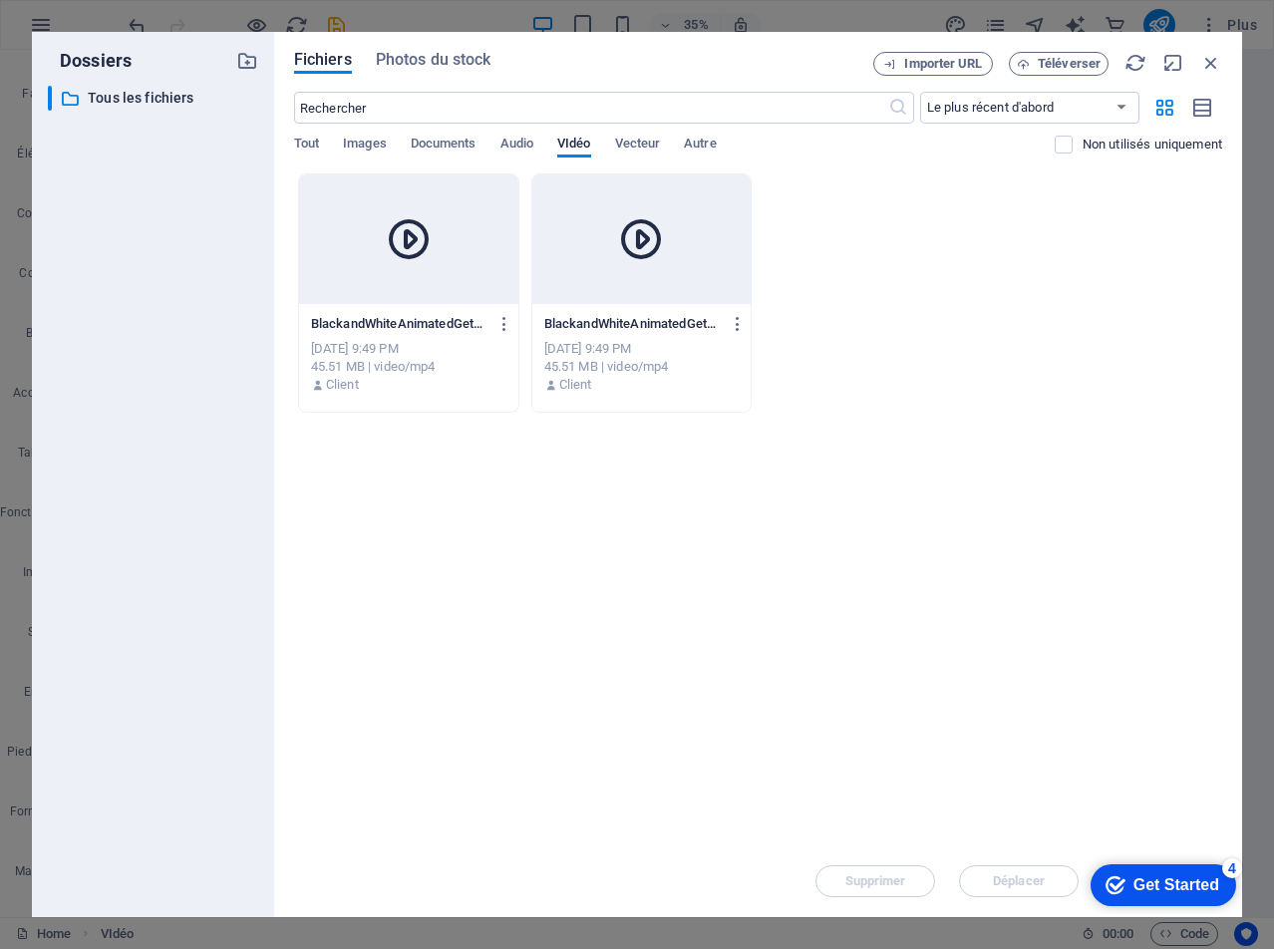
click at [445, 347] on div "Sep 6, 2025 9:49 PM" at bounding box center [408, 349] width 195 height 18
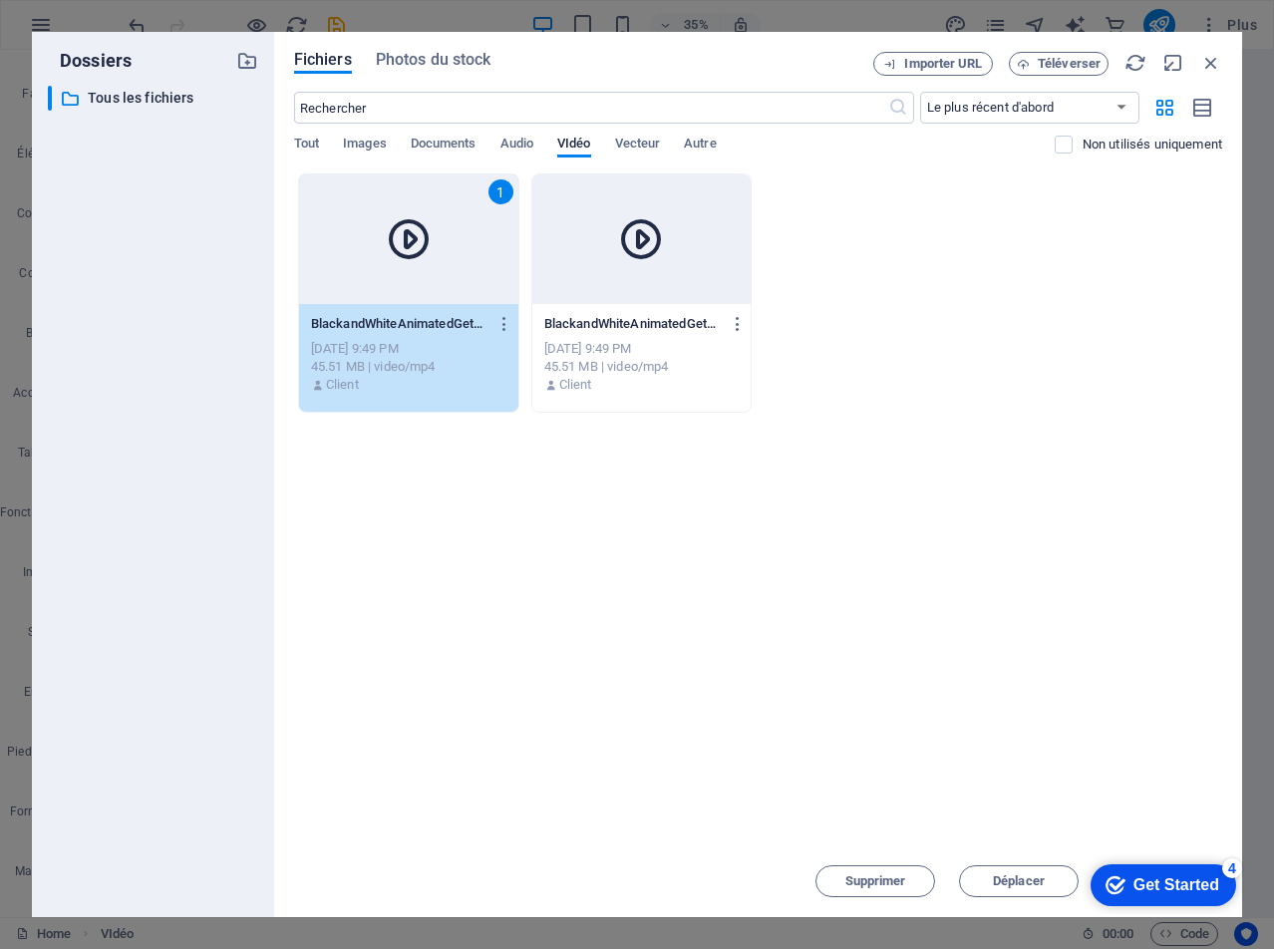
click at [445, 347] on div "Sep 6, 2025 9:49 PM" at bounding box center [408, 349] width 195 height 18
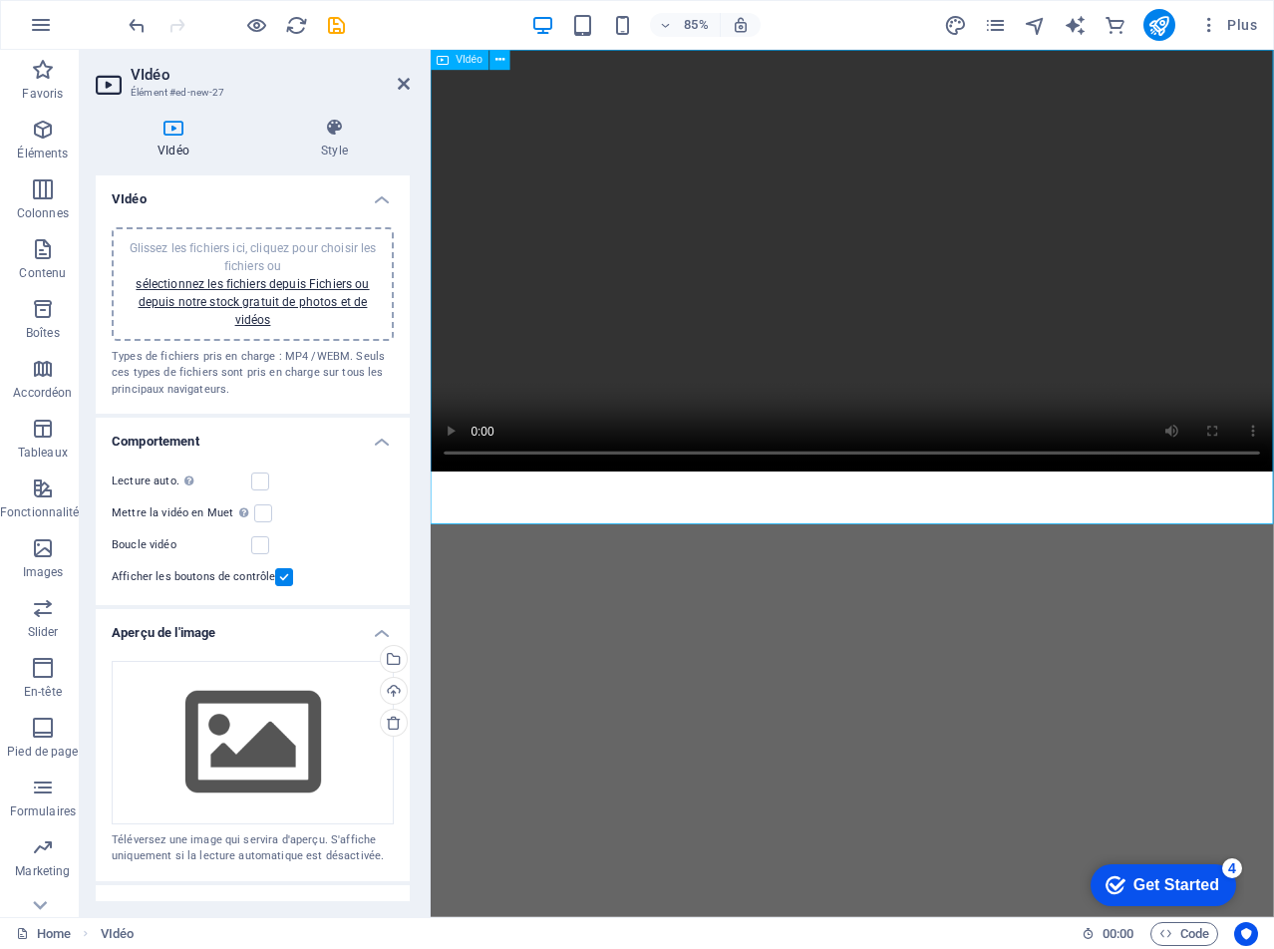
click at [454, 546] on figure at bounding box center [927, 298] width 992 height 496
click at [1273, 546] on figure at bounding box center [927, 298] width 992 height 496
click at [402, 83] on icon at bounding box center [404, 84] width 12 height 16
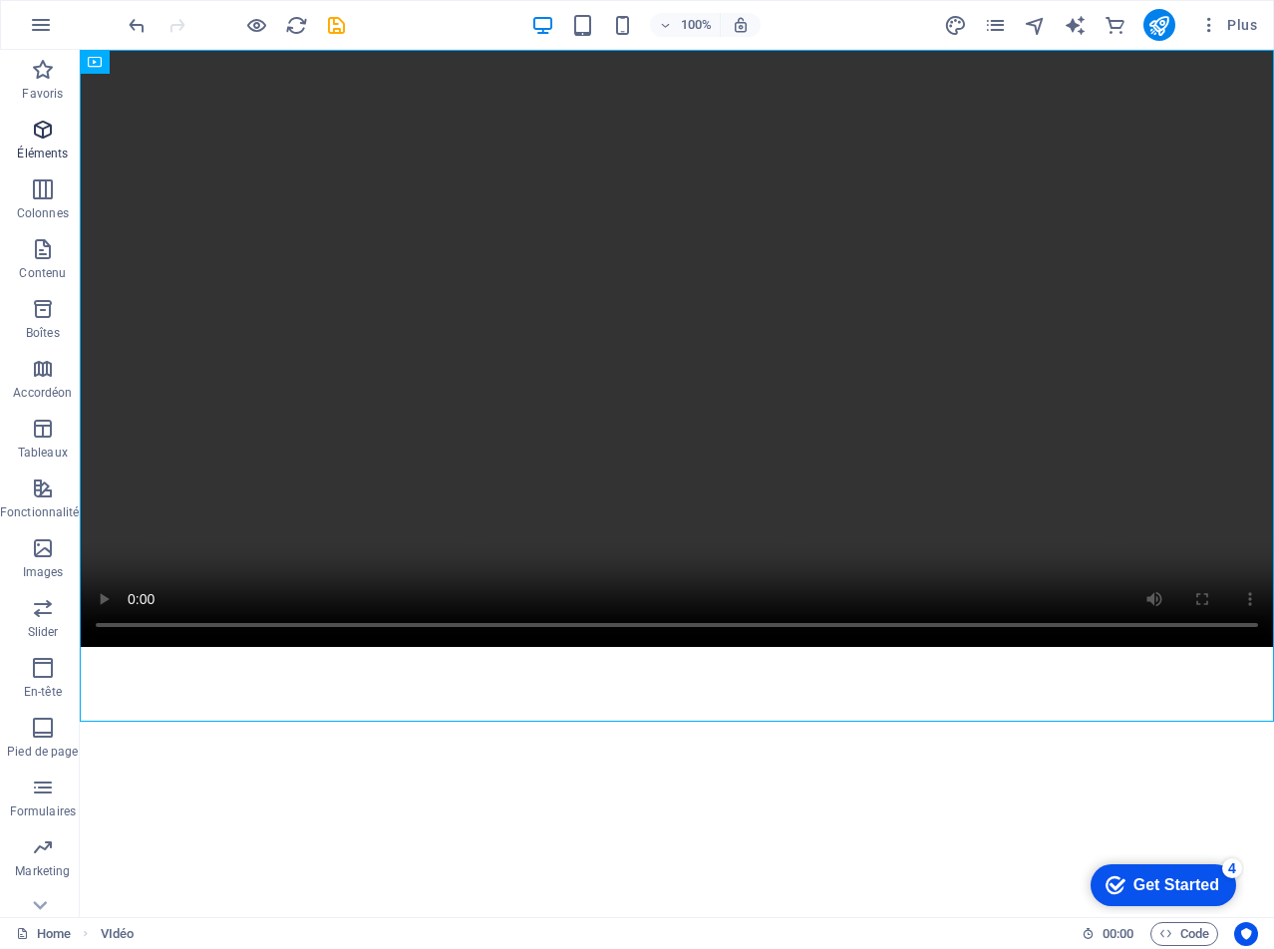
click at [36, 137] on icon "button" at bounding box center [43, 130] width 24 height 24
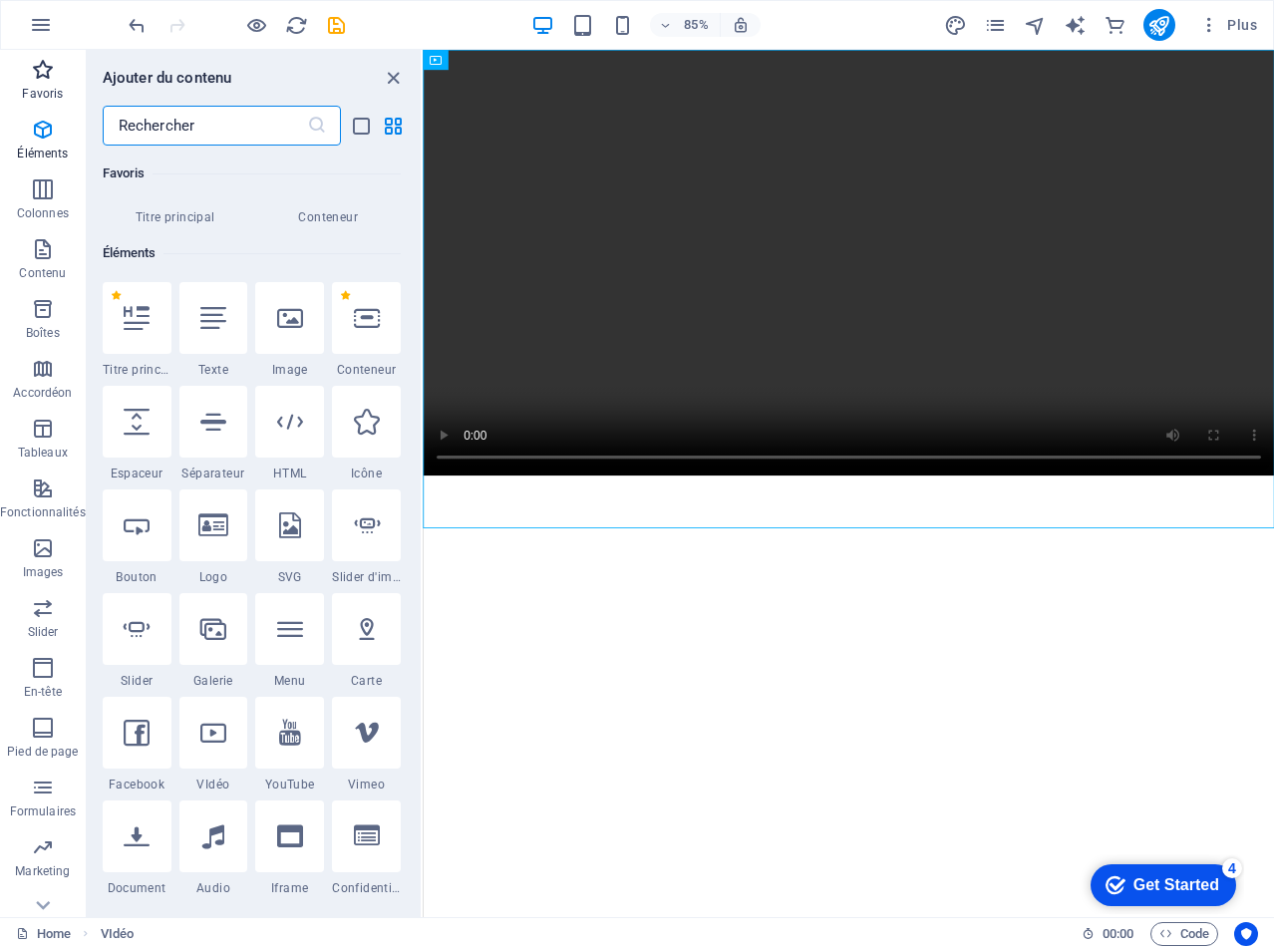
scroll to position [212, 0]
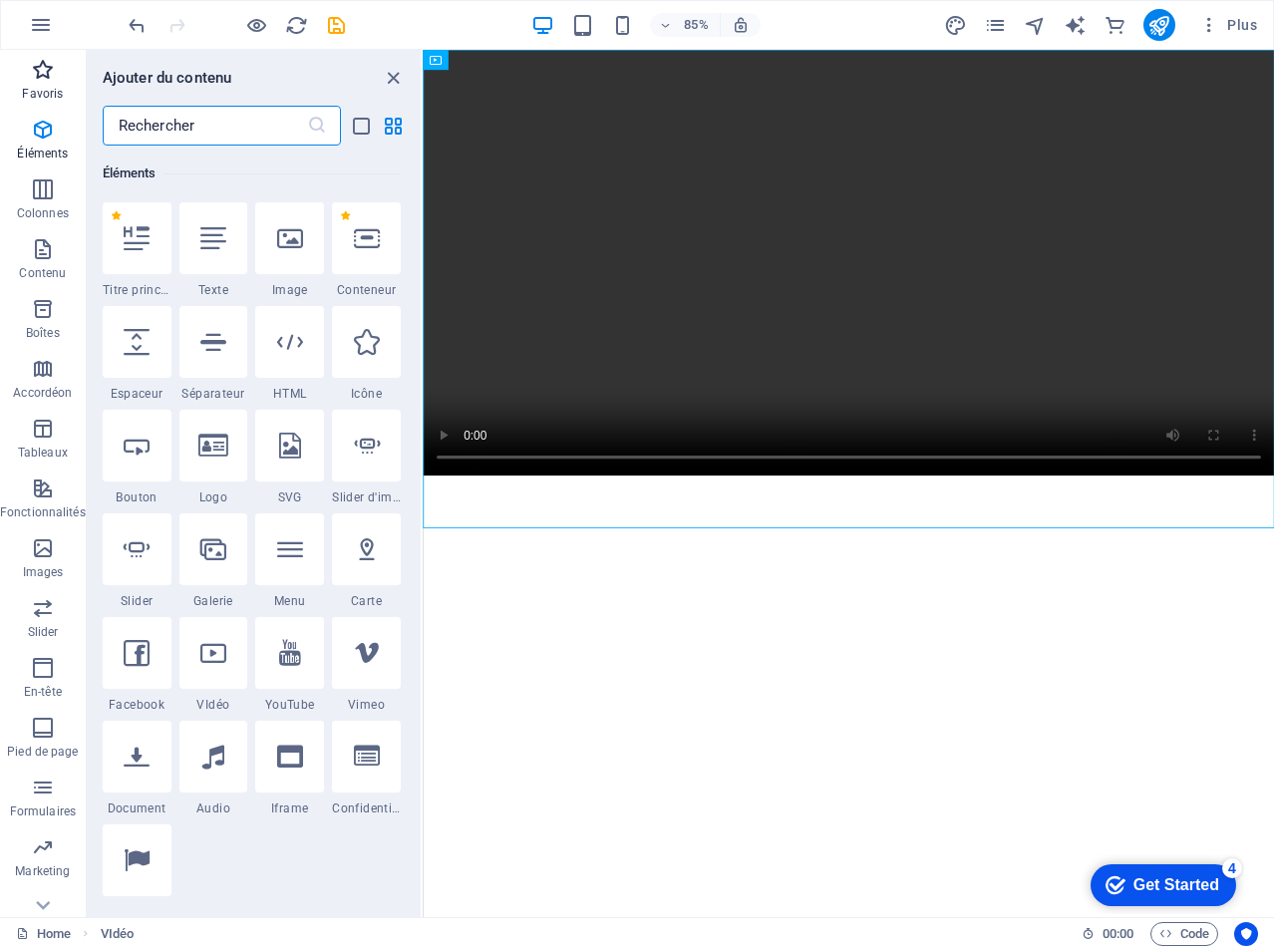
click at [40, 88] on p "Favoris" at bounding box center [42, 94] width 41 height 16
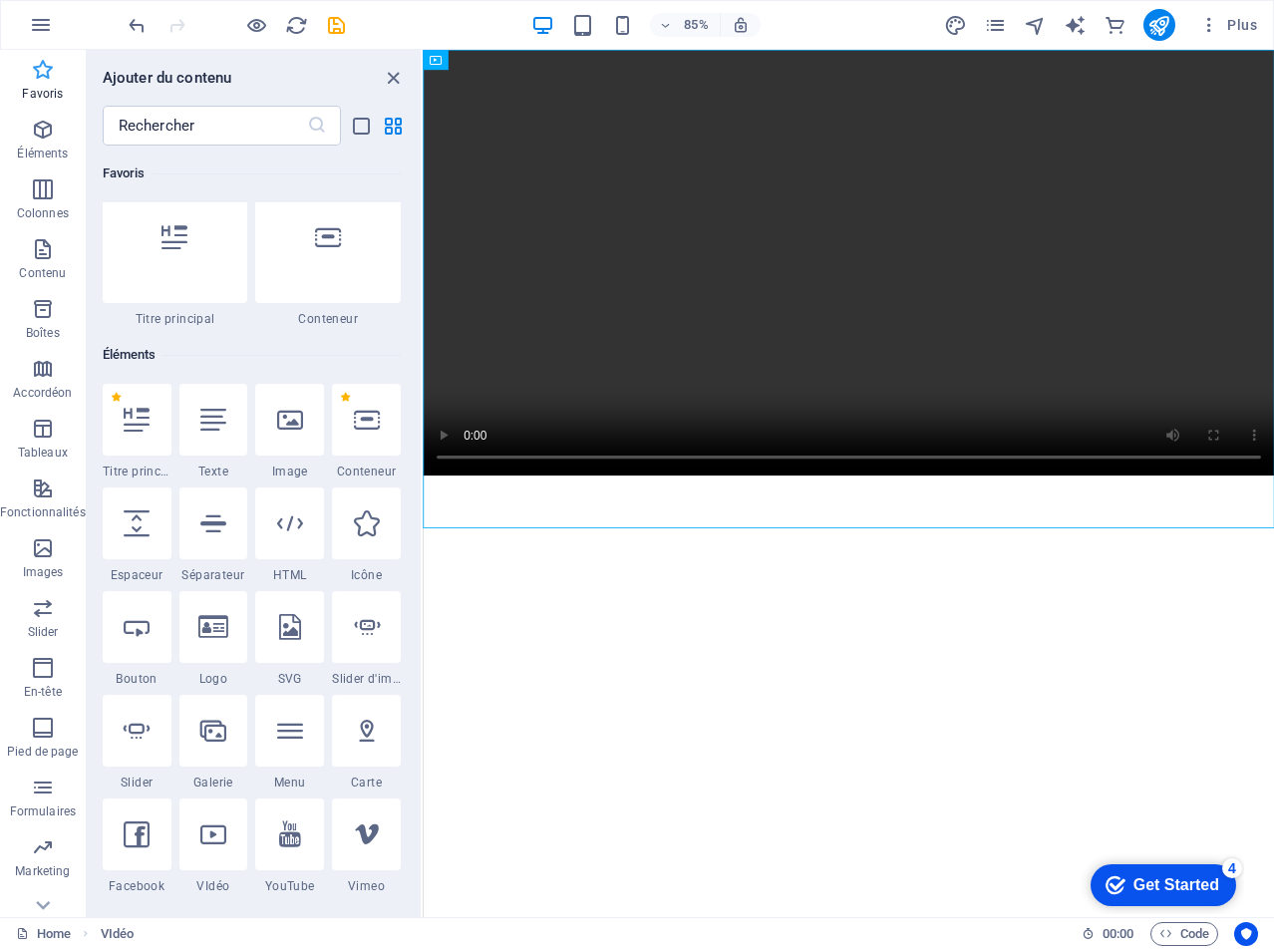
scroll to position [0, 0]
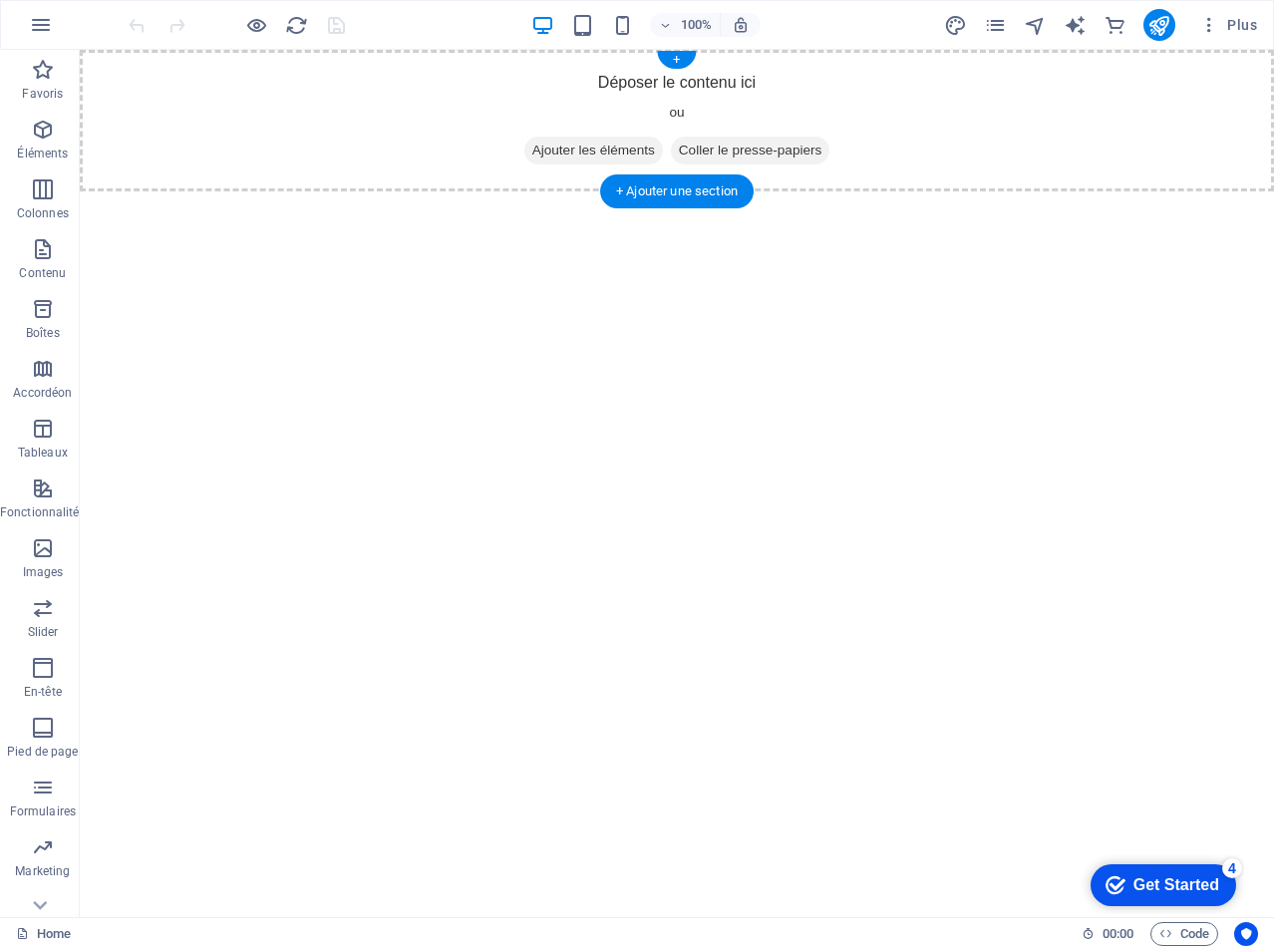
click at [232, 153] on div "Déposer le contenu ici ou Ajouter les éléments Coller le presse-papiers" at bounding box center [677, 121] width 1194 height 142
click at [626, 146] on span "Ajouter les éléments" at bounding box center [593, 151] width 139 height 28
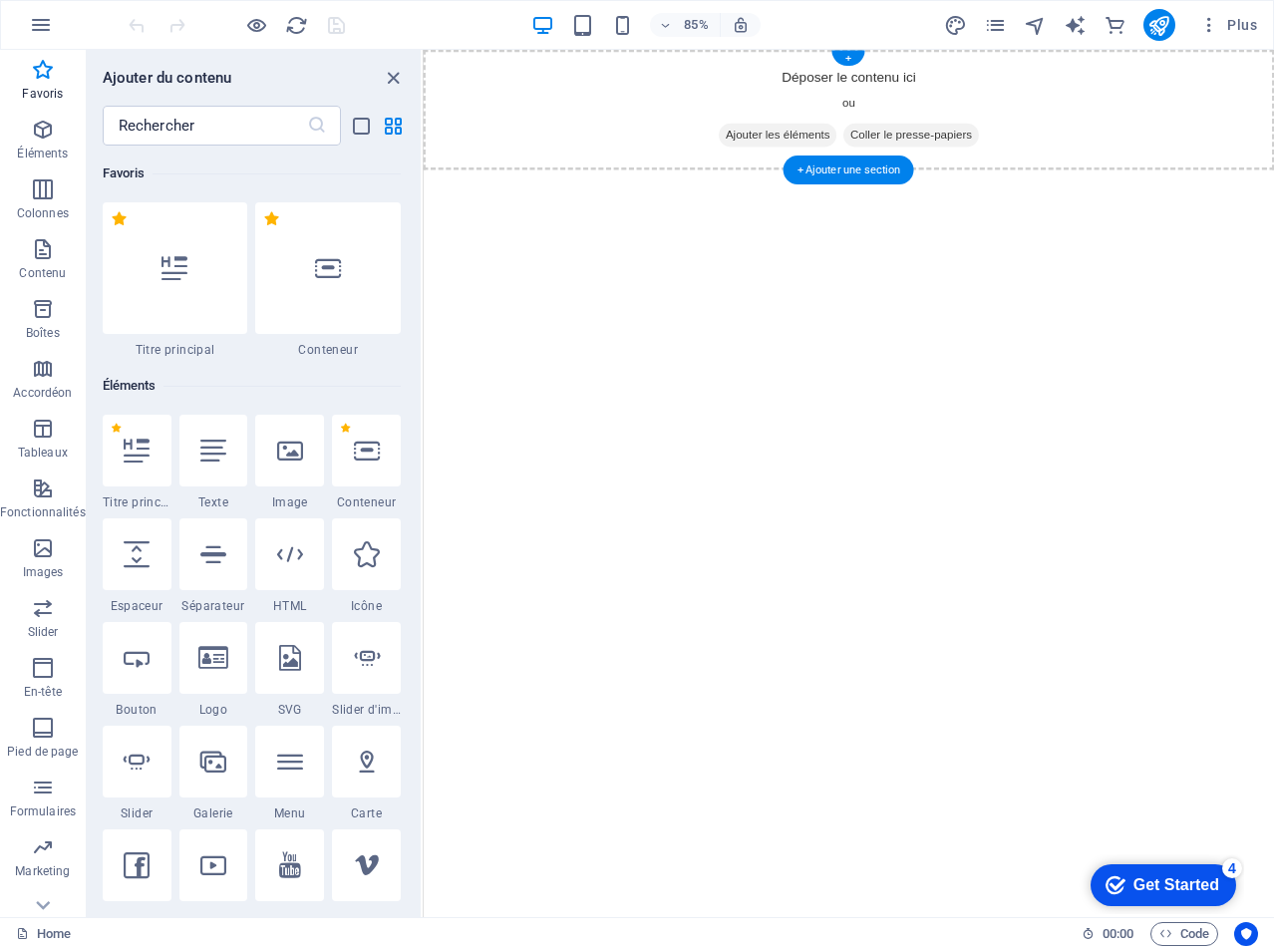
click at [505, 115] on div "Déposer le contenu ici ou Ajouter les éléments Coller le presse-papiers" at bounding box center [924, 121] width 1002 height 142
click at [506, 124] on div "Déposer le contenu ici ou Ajouter les éléments Coller le presse-papiers" at bounding box center [924, 121] width 1002 height 142
